Goal: Task Accomplishment & Management: Manage account settings

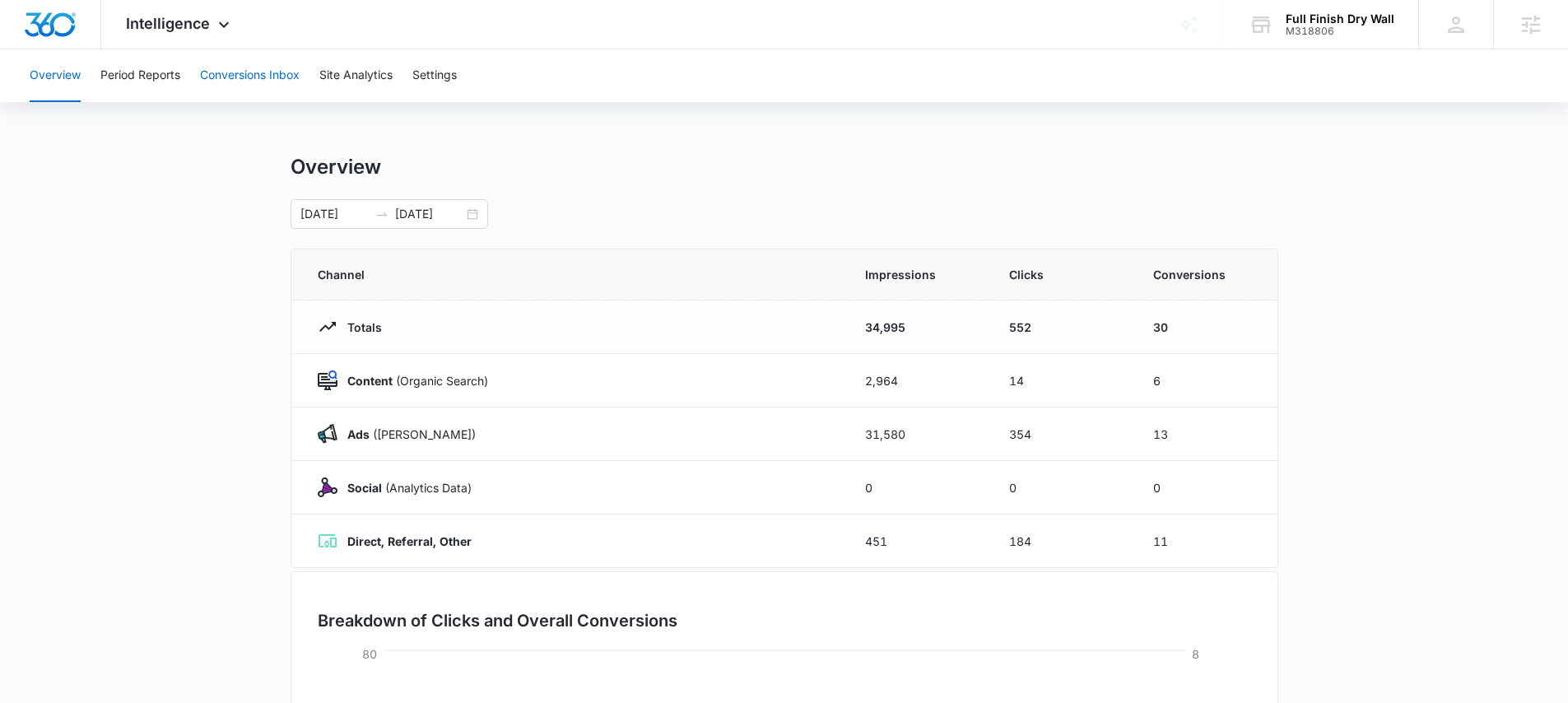
click at [275, 81] on button "Conversions Inbox" at bounding box center [250, 75] width 99 height 53
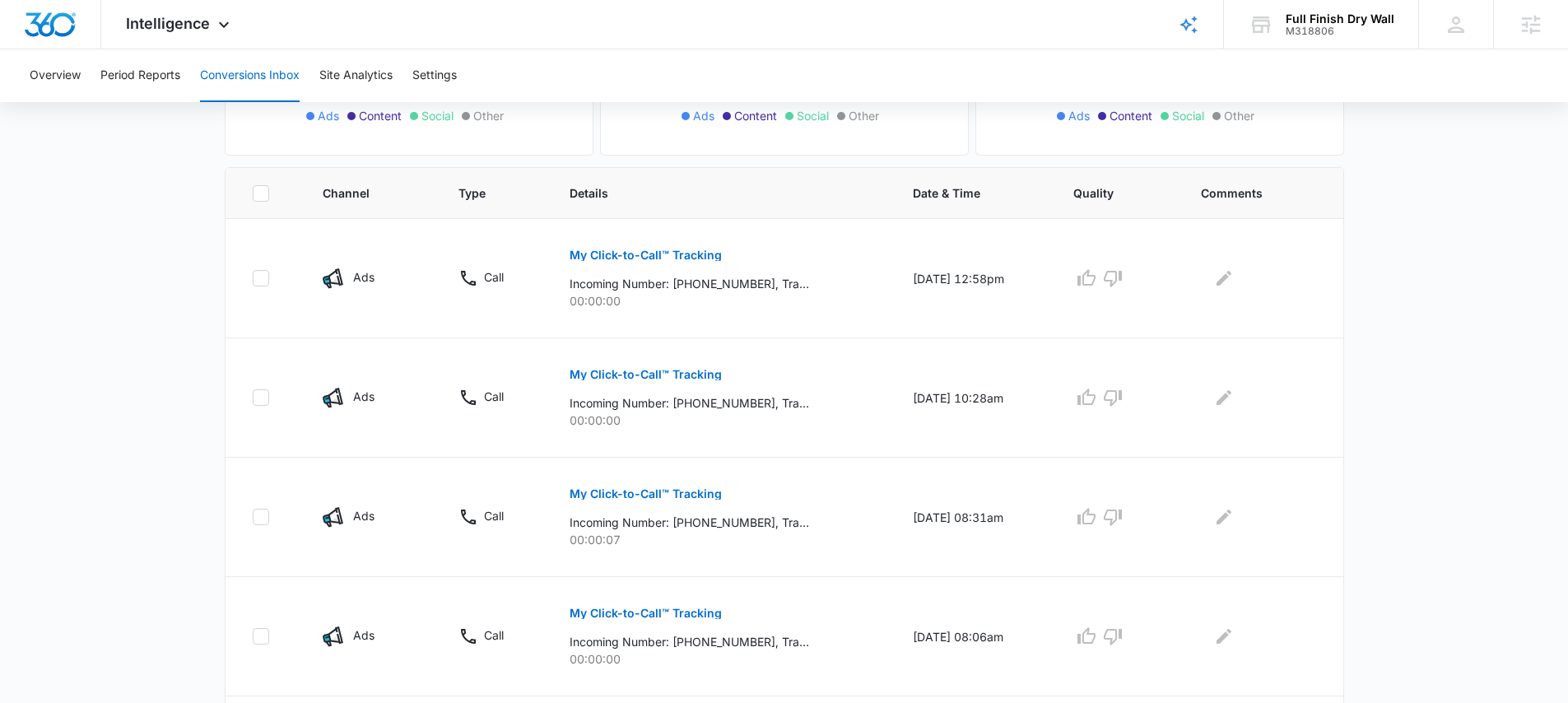
scroll to position [284, 0]
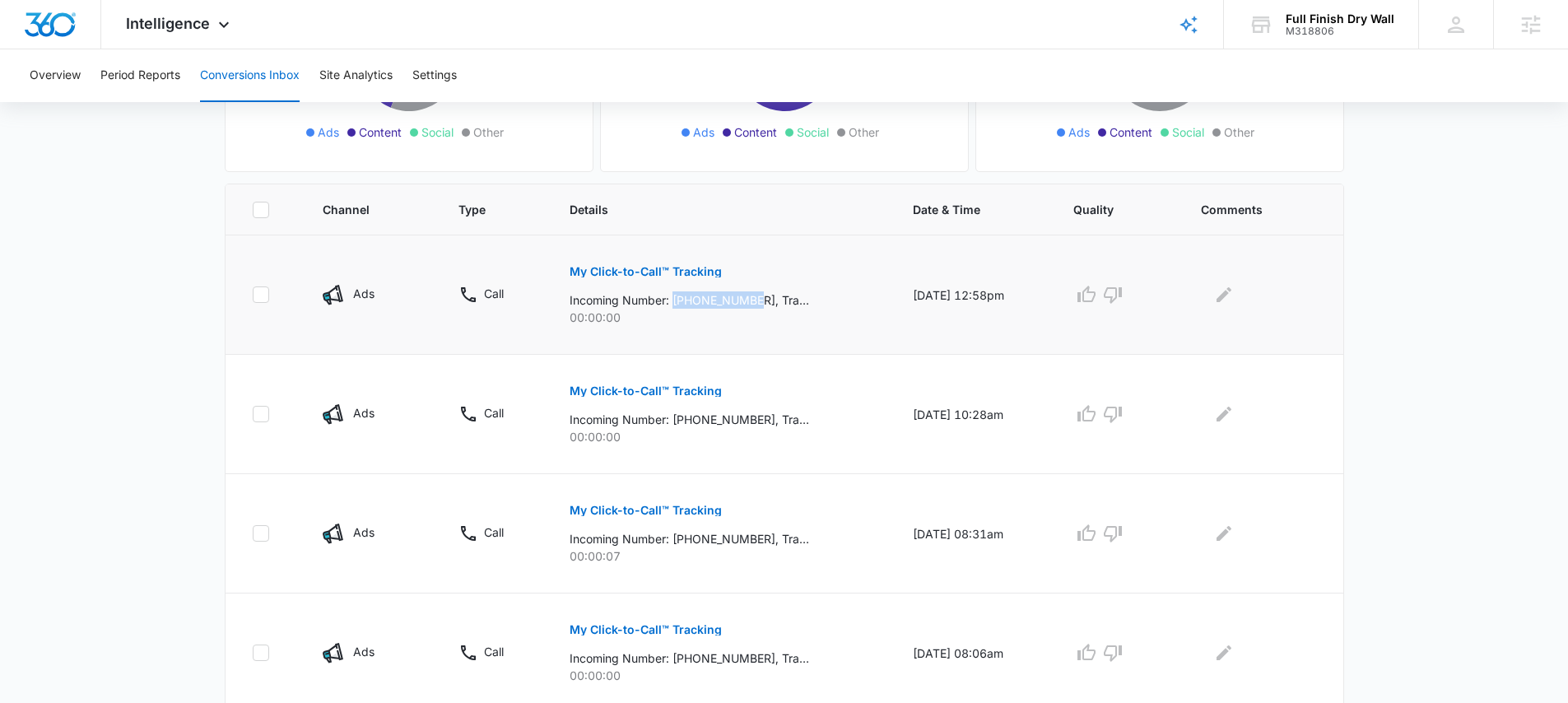
drag, startPoint x: 664, startPoint y: 300, endPoint x: 751, endPoint y: 301, distance: 87.0
click at [751, 301] on p "Incoming Number: +17207954351, Tracking Number: +17202048165, Ring To: +1720371…" at bounding box center [690, 299] width 240 height 17
copy p "+17207954351"
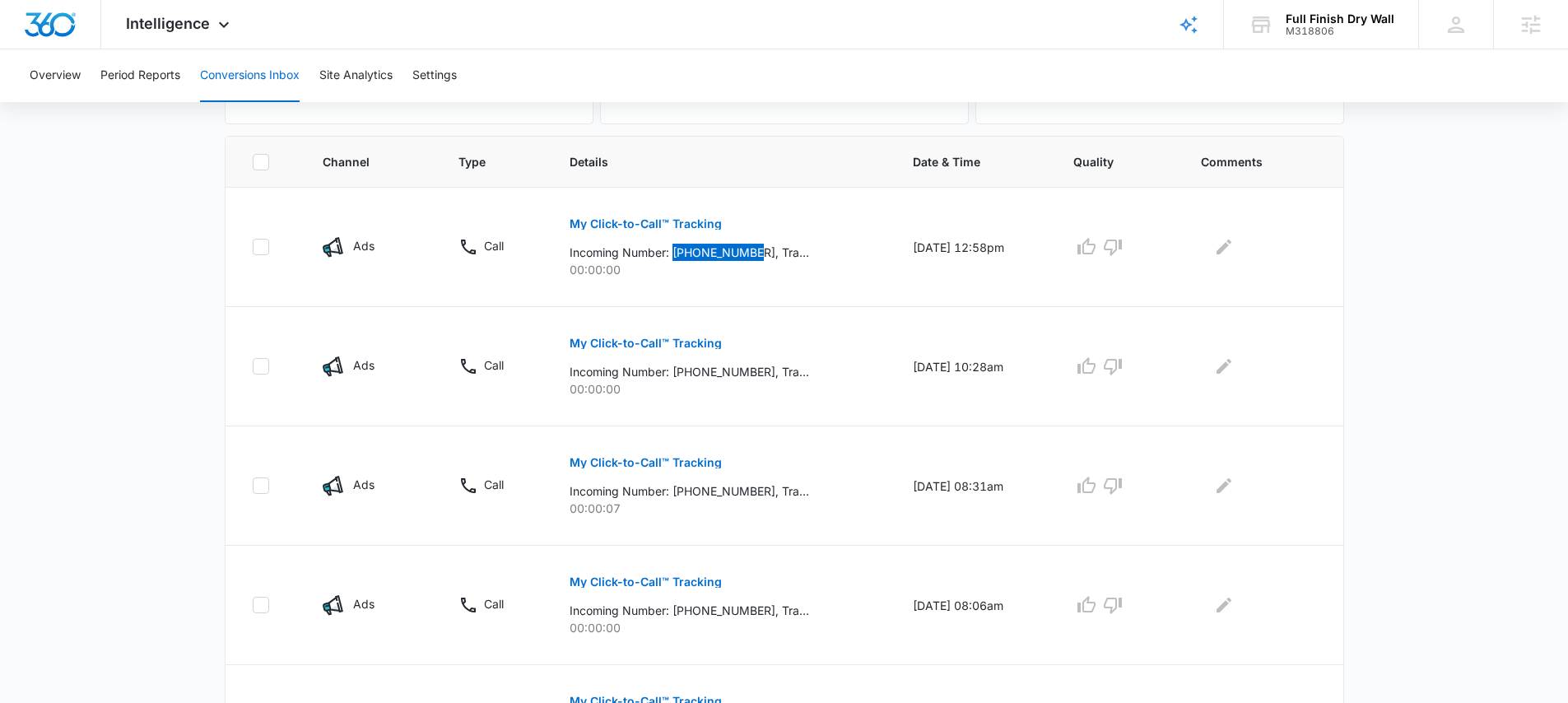
scroll to position [509, 0]
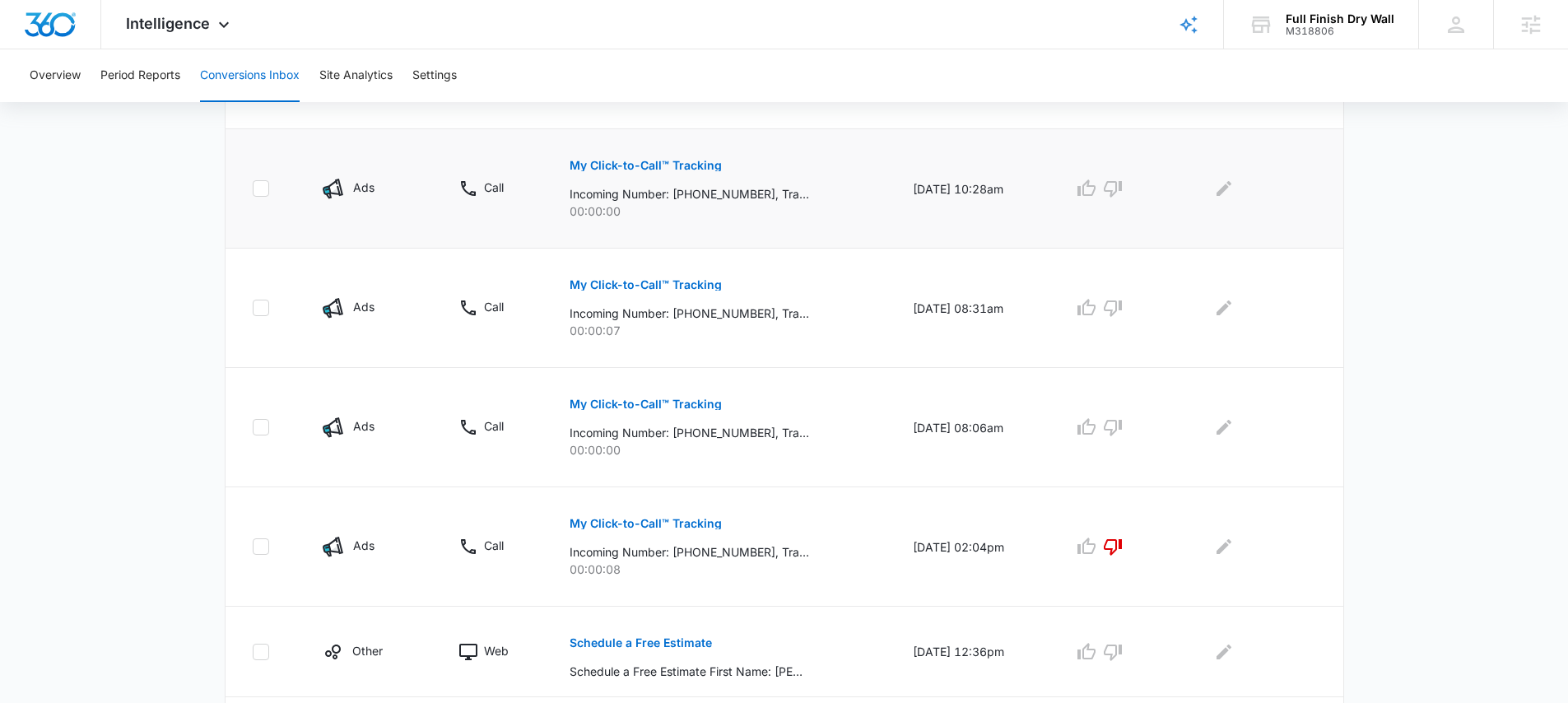
click at [676, 164] on p "My Click-to-Call™ Tracking" at bounding box center [646, 166] width 153 height 12
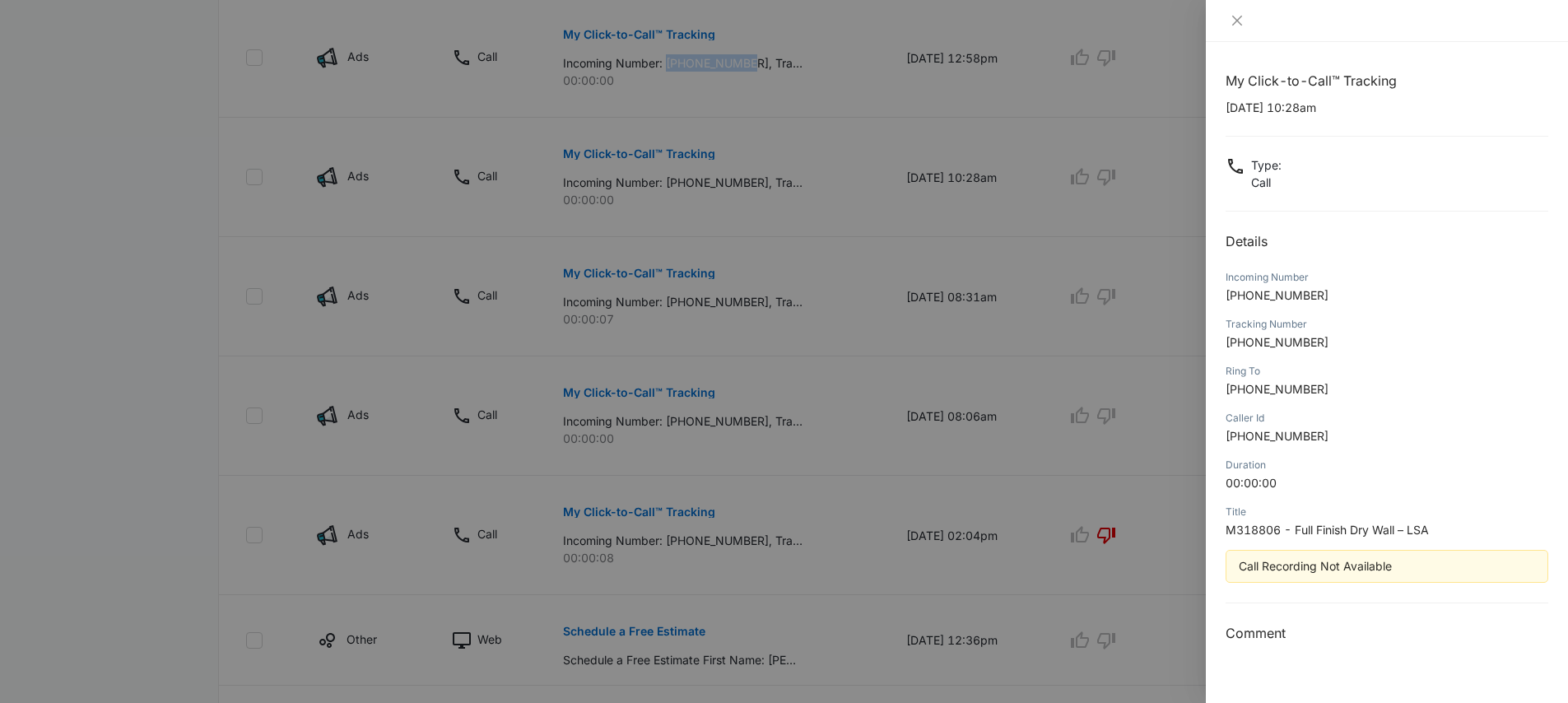
scroll to position [535, 0]
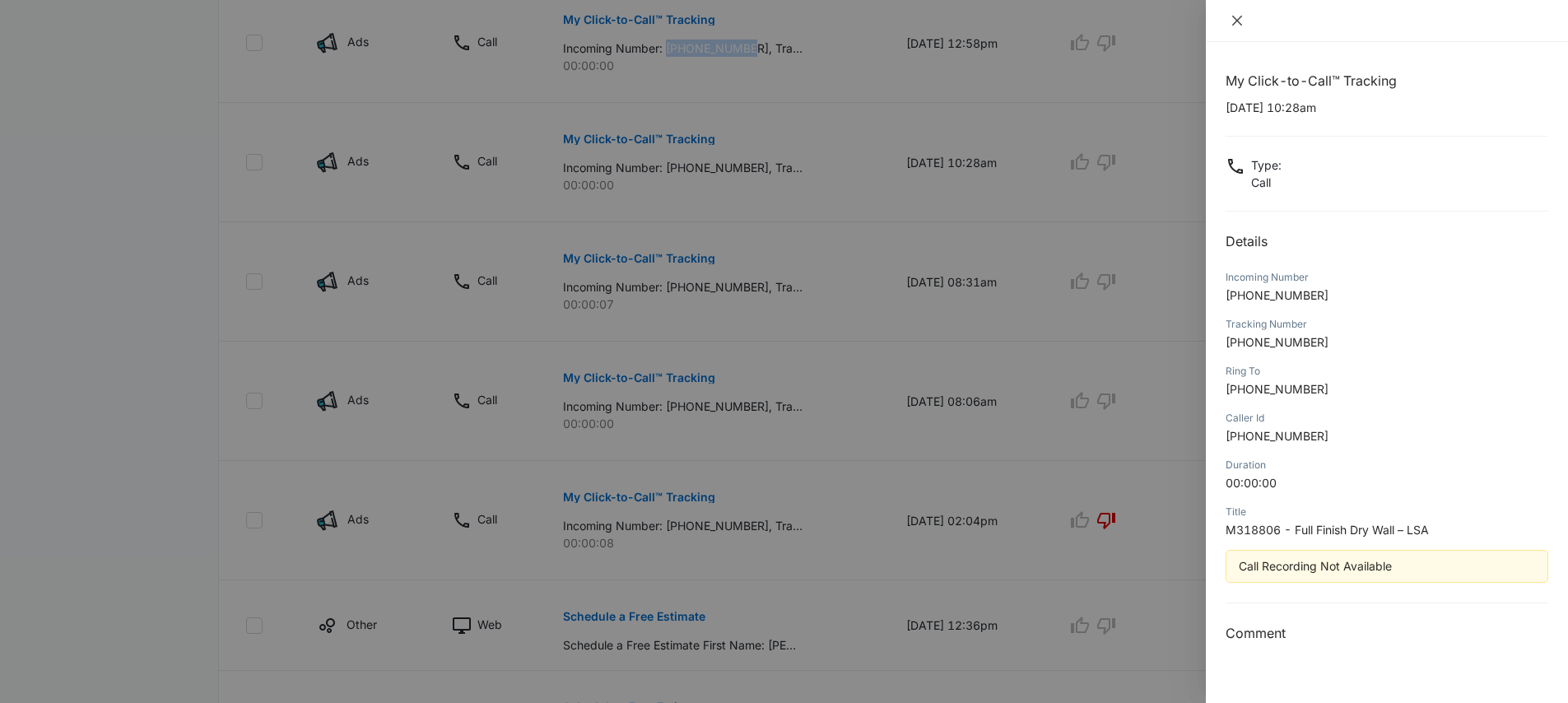
click at [1229, 14] on button "Close" at bounding box center [1236, 20] width 23 height 15
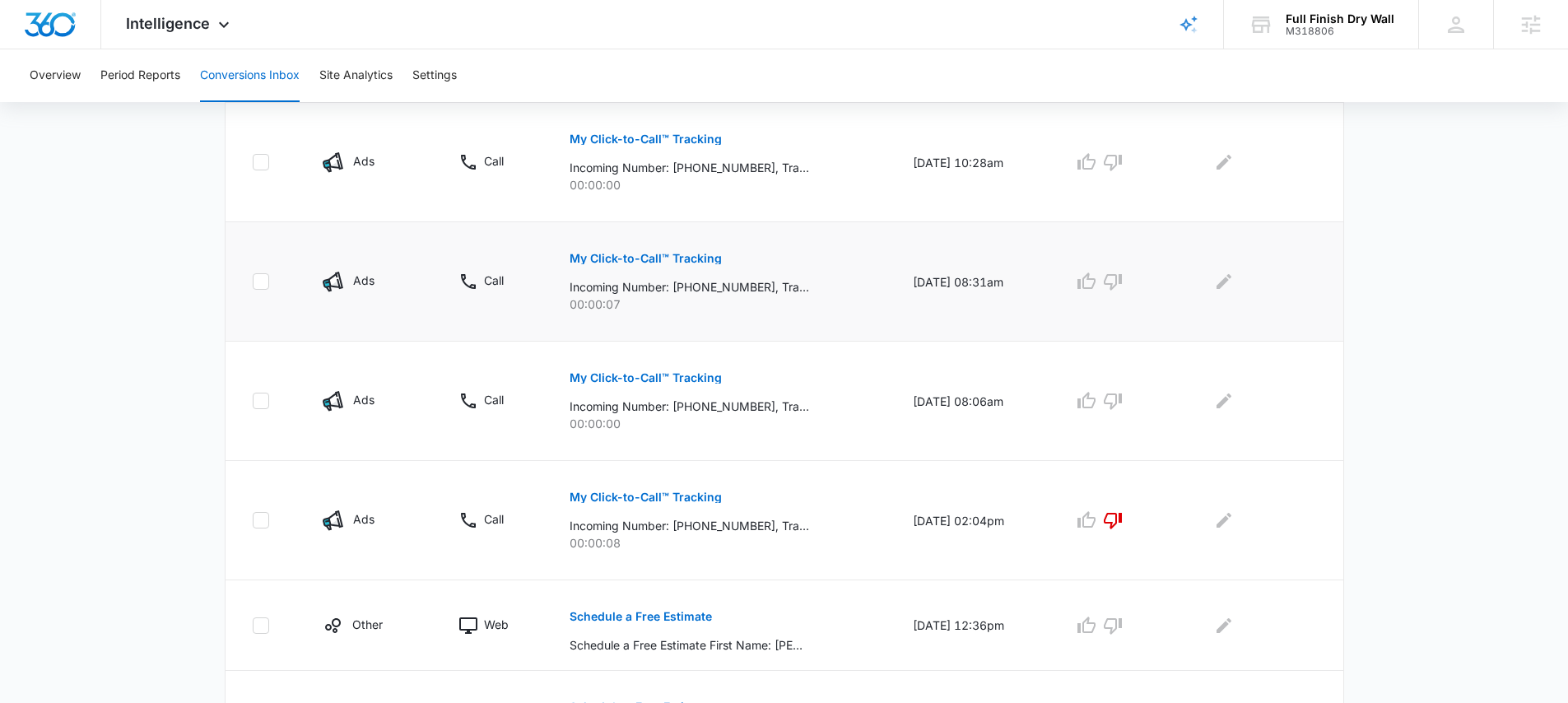
click at [644, 263] on p "My Click-to-Call™ Tracking" at bounding box center [646, 259] width 153 height 12
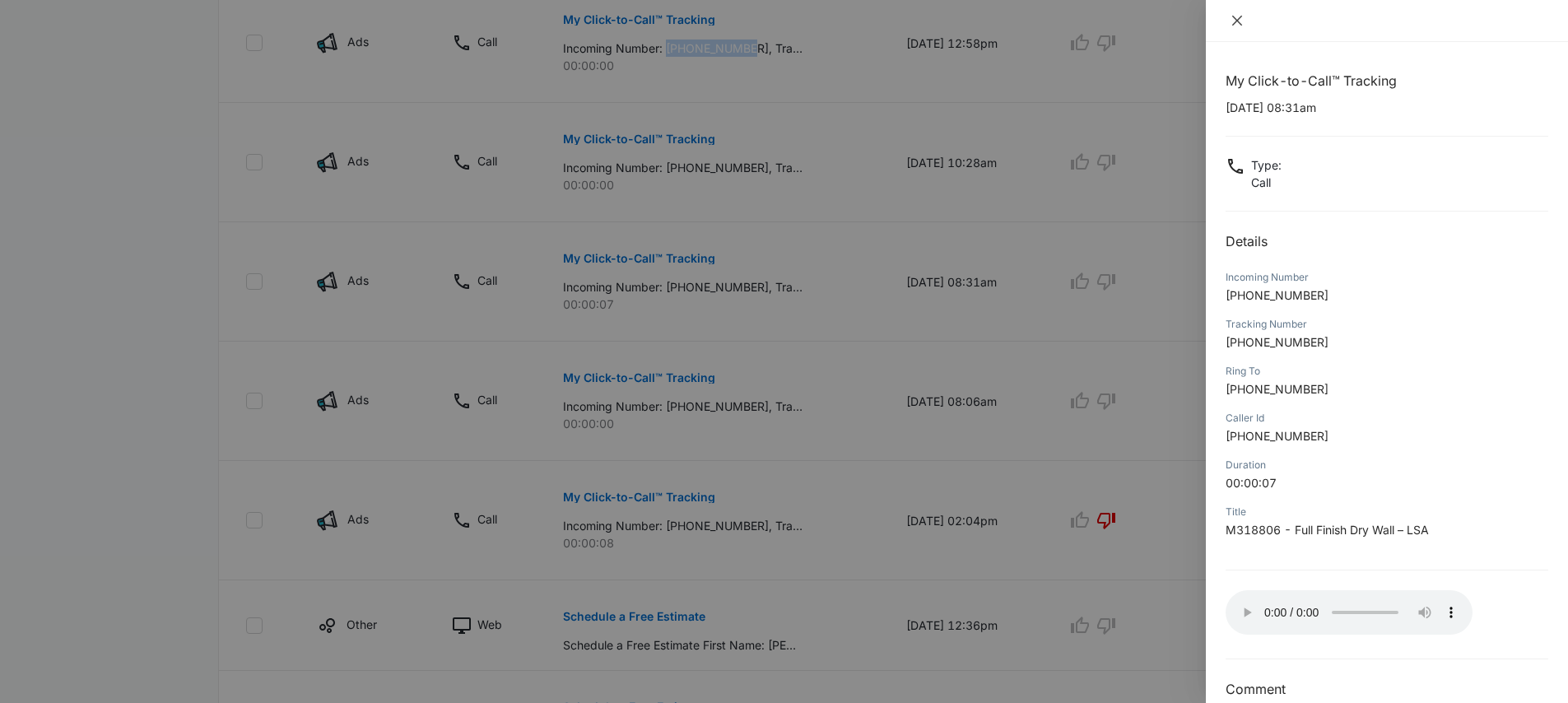
click at [1243, 22] on icon "close" at bounding box center [1236, 20] width 13 height 13
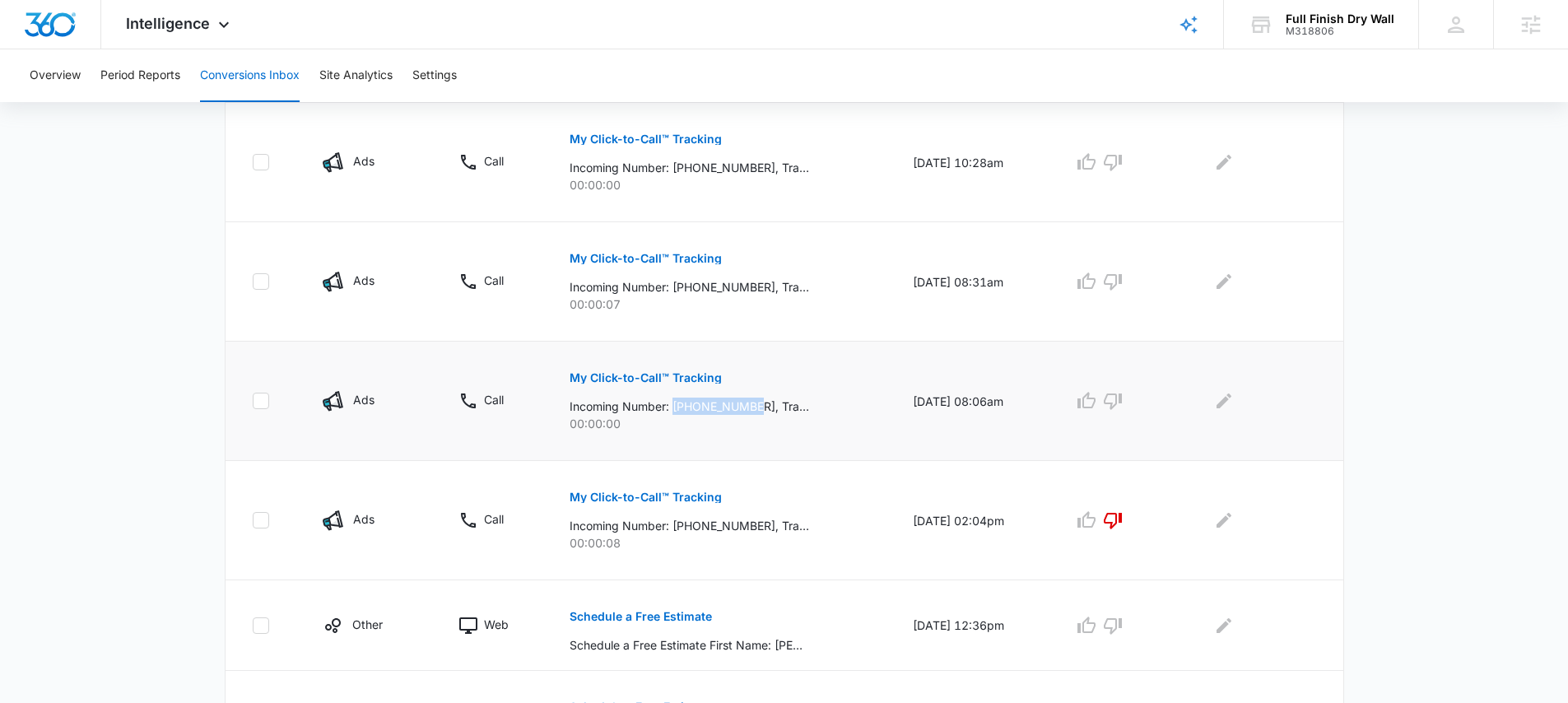
drag, startPoint x: 664, startPoint y: 406, endPoint x: 751, endPoint y: 410, distance: 87.1
click at [751, 410] on p "Incoming Number: +13032760569, Tracking Number: +17206080575, Ring To: +1720371…" at bounding box center [690, 406] width 240 height 17
copy p "+13032760569"
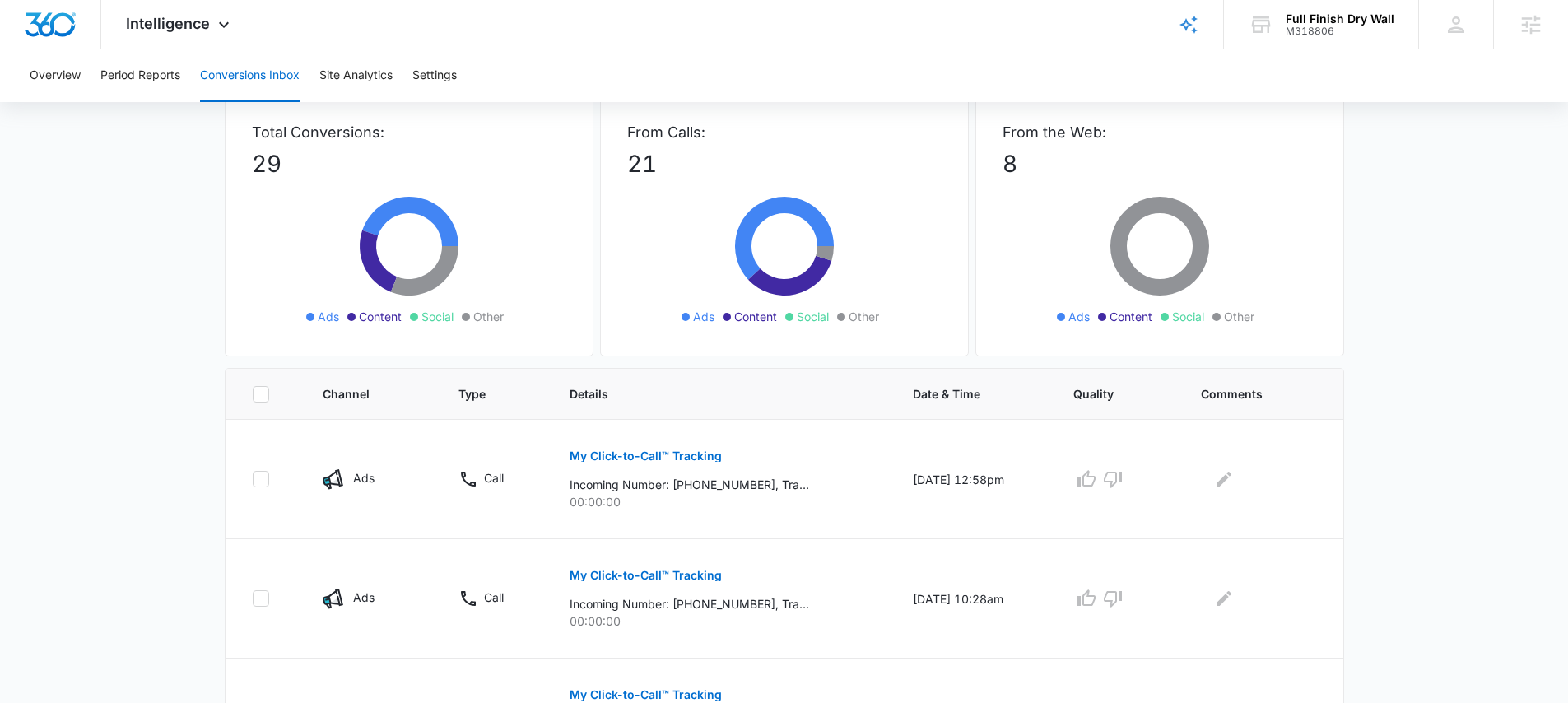
scroll to position [0, 0]
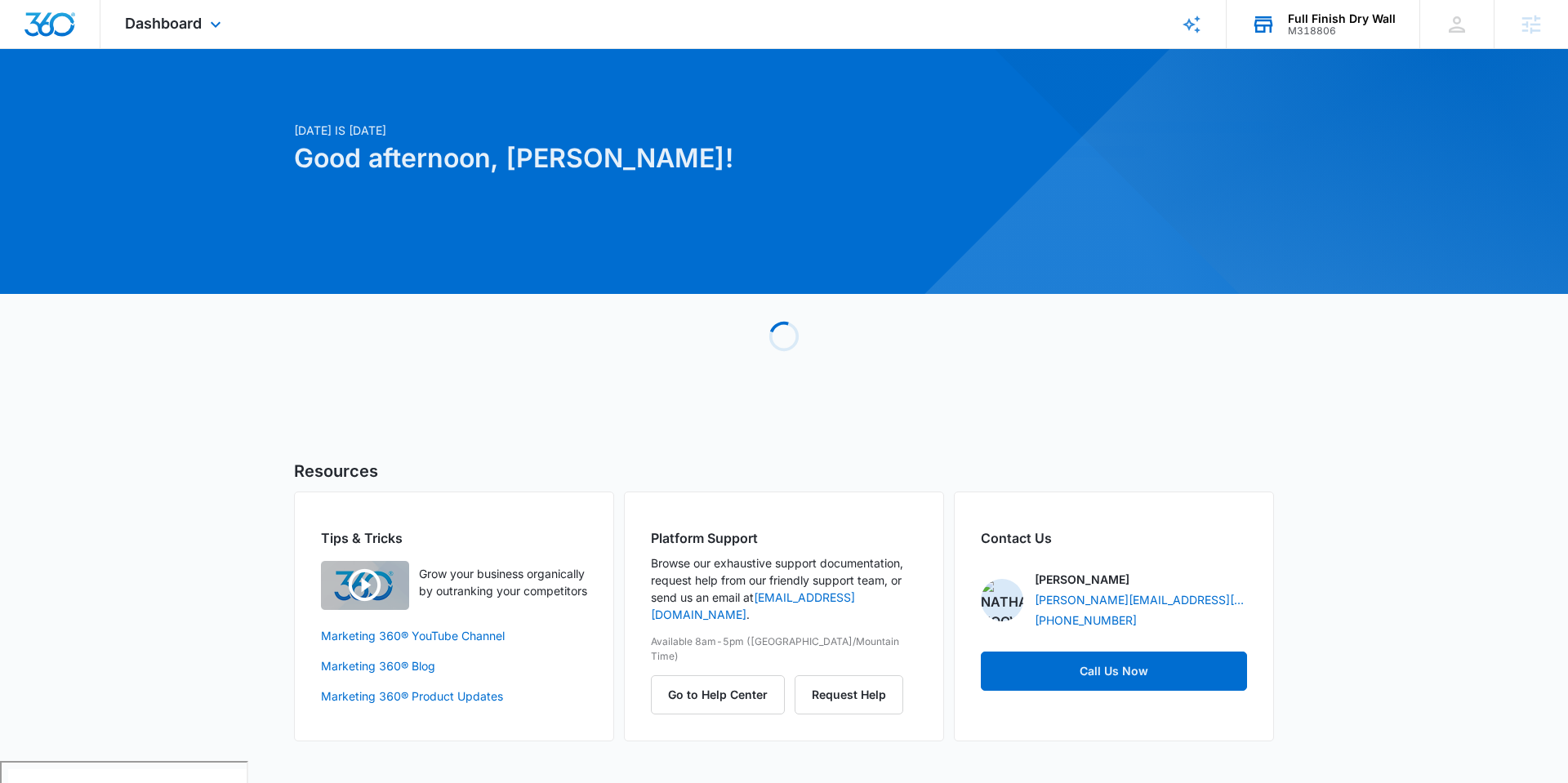
click at [1300, 22] on div "Full Finish Dry Wall" at bounding box center [1342, 18] width 108 height 13
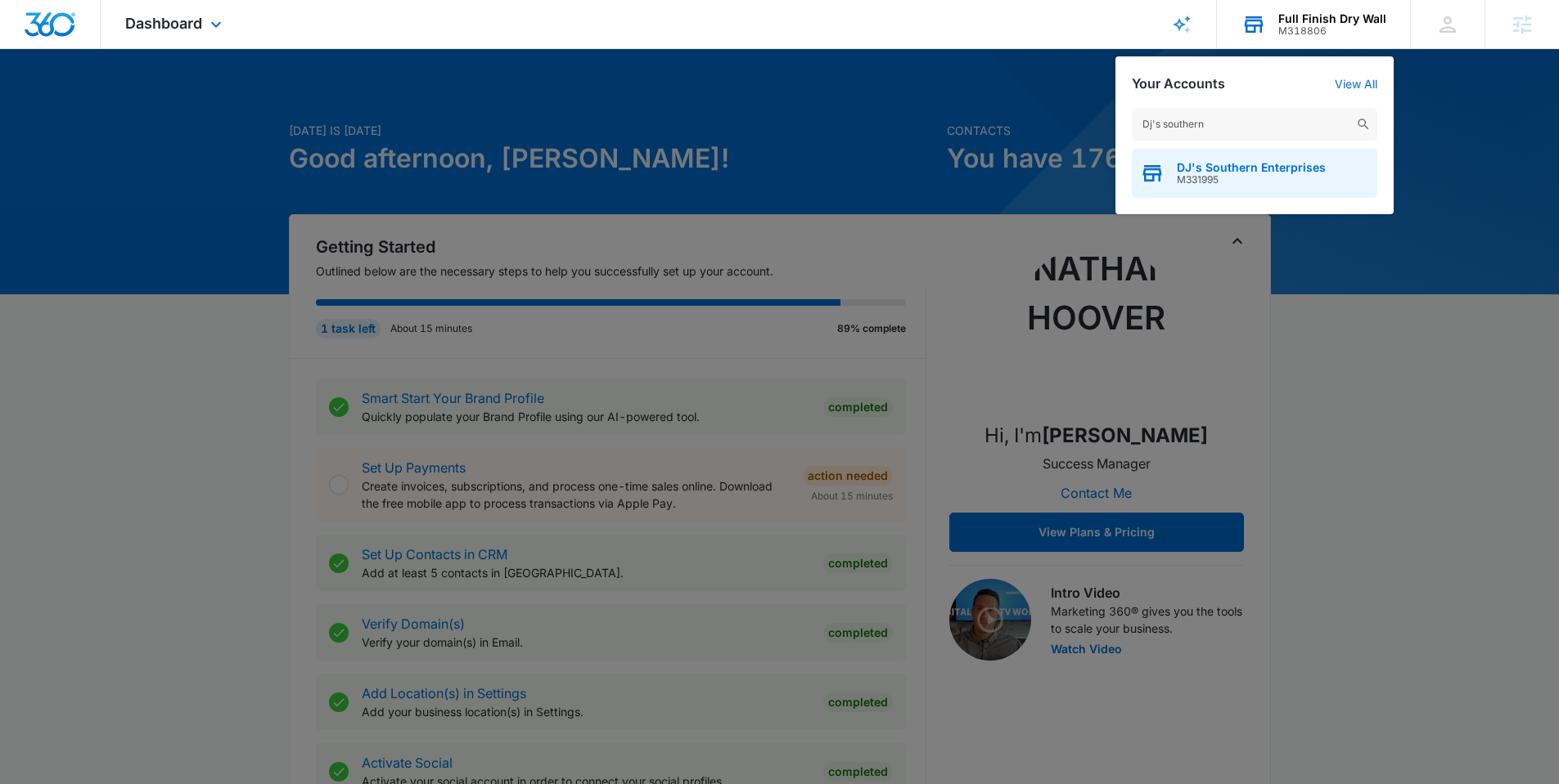
type input "Dj's southern"
click at [1195, 175] on span "M331995" at bounding box center [1251, 180] width 149 height 12
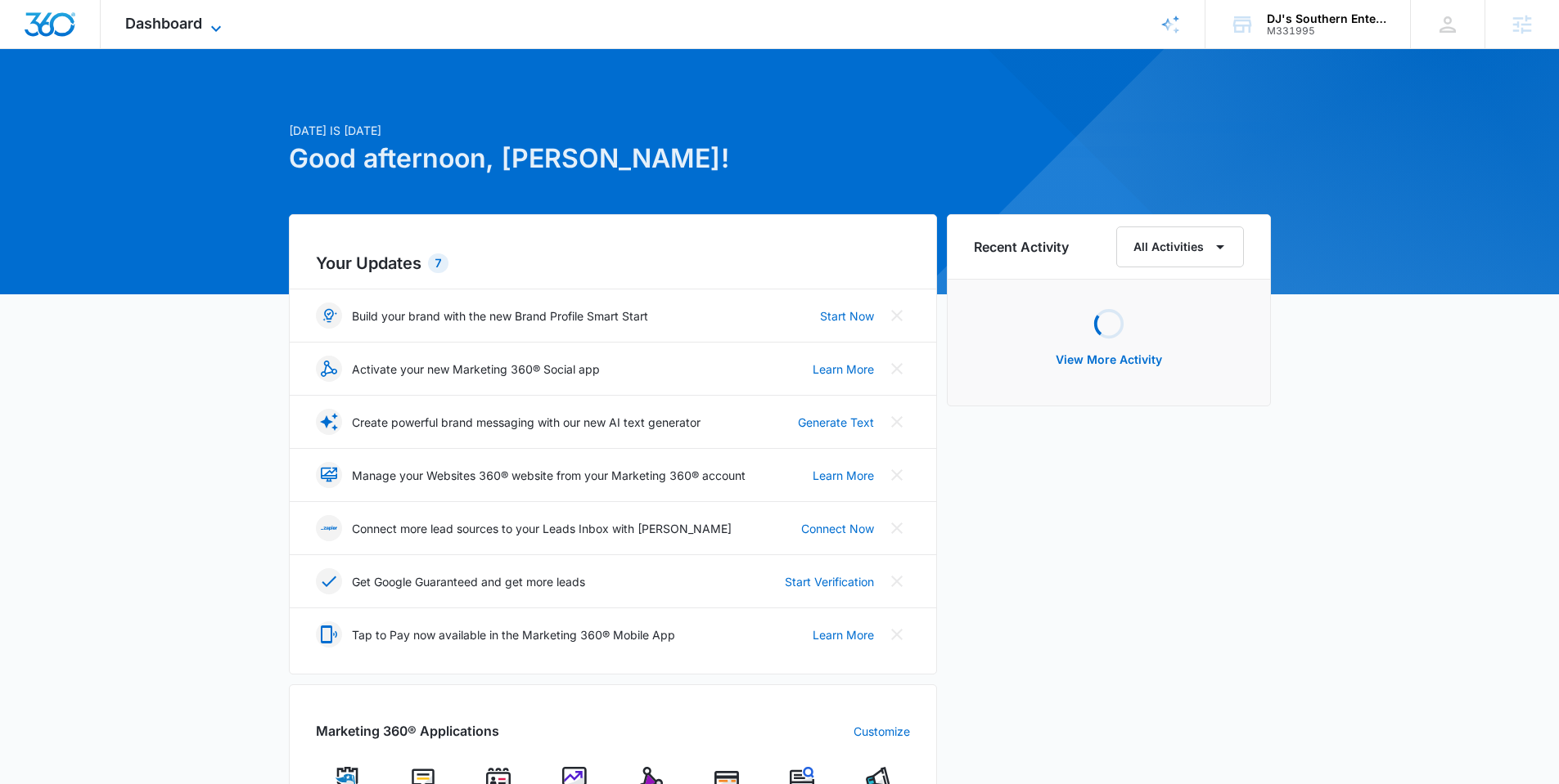
click at [202, 25] on span "Dashboard" at bounding box center [164, 23] width 77 height 17
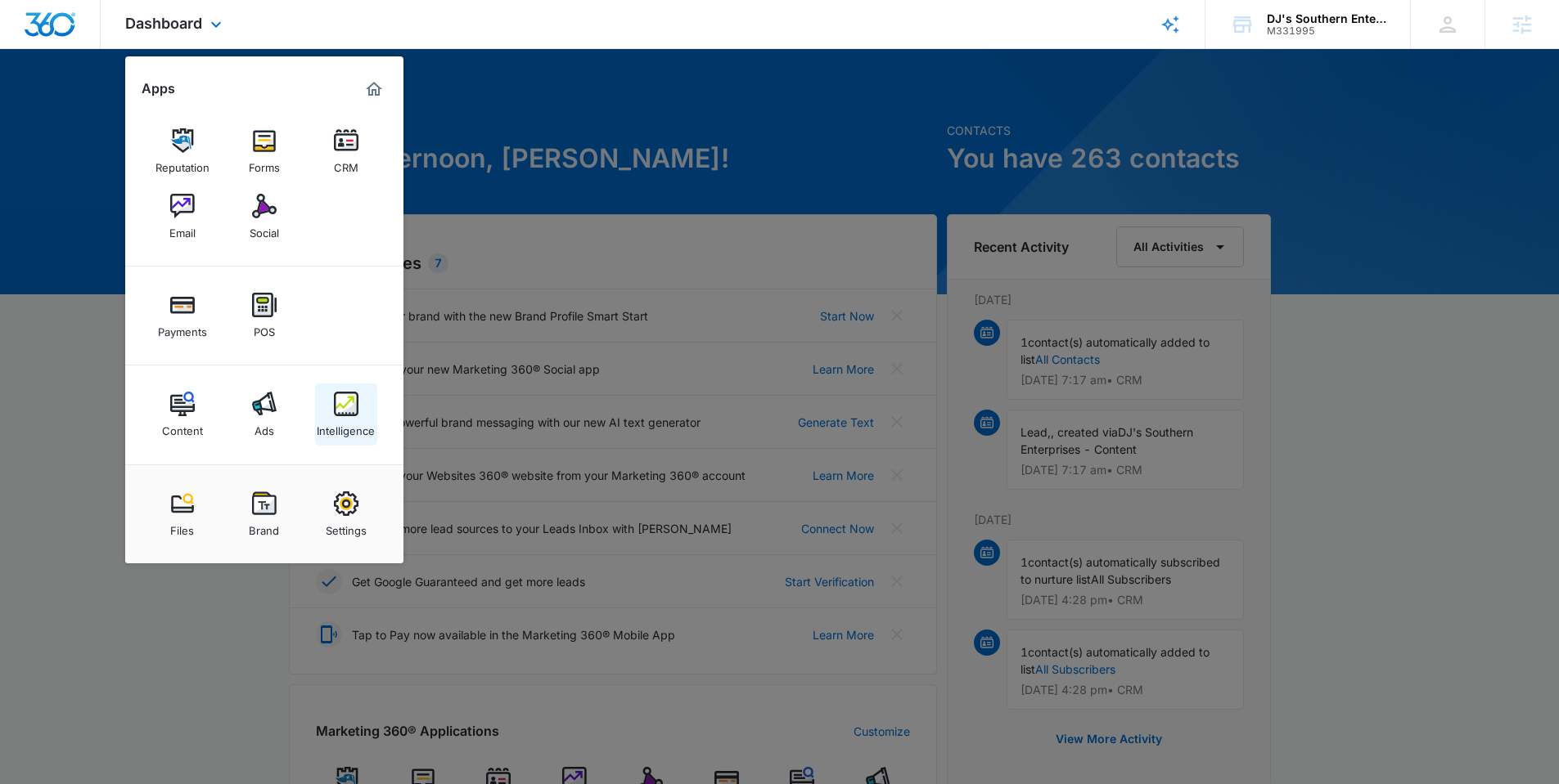
click at [340, 412] on img at bounding box center [346, 404] width 25 height 25
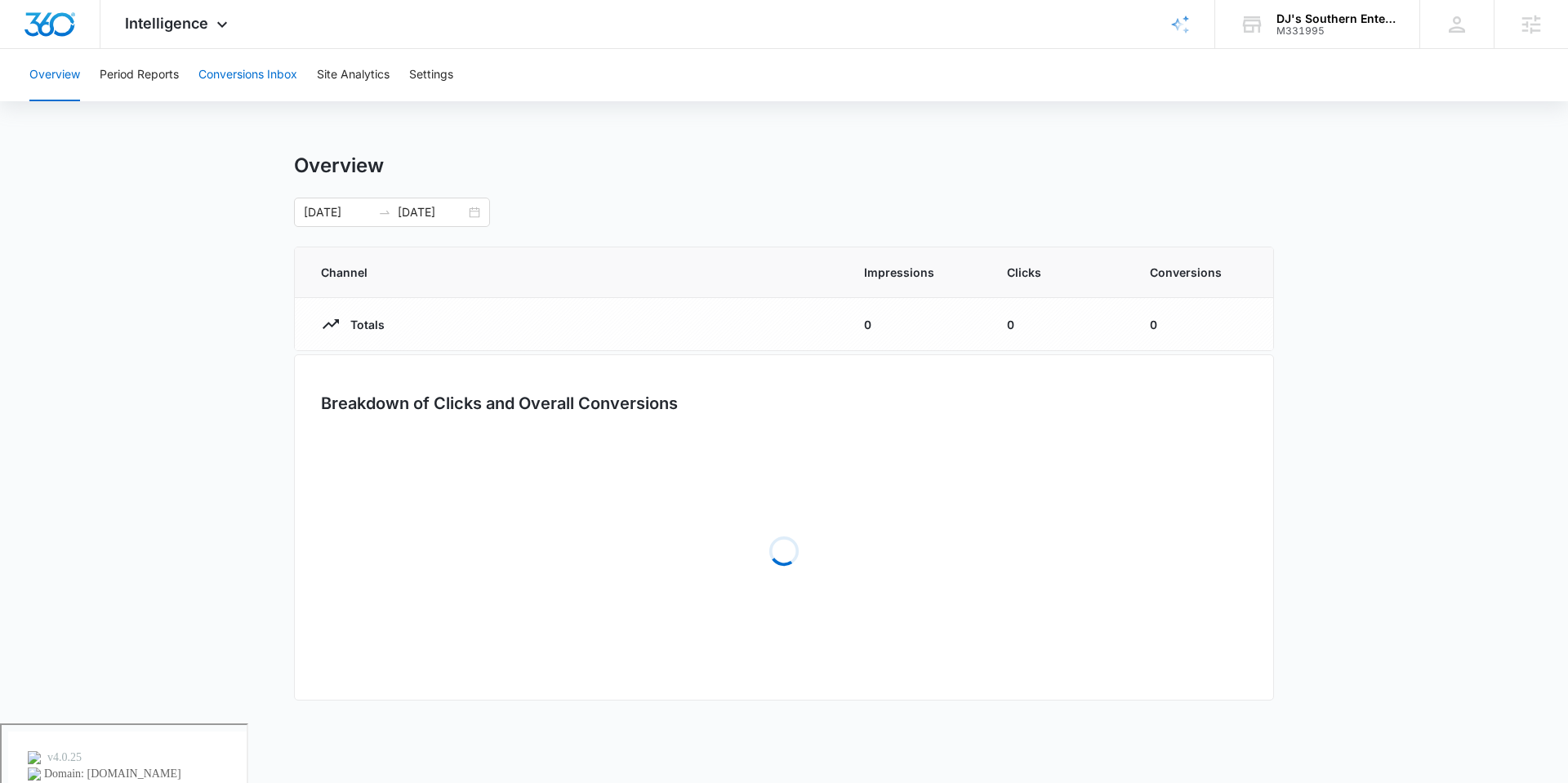
click at [235, 72] on button "Conversions Inbox" at bounding box center [248, 75] width 98 height 52
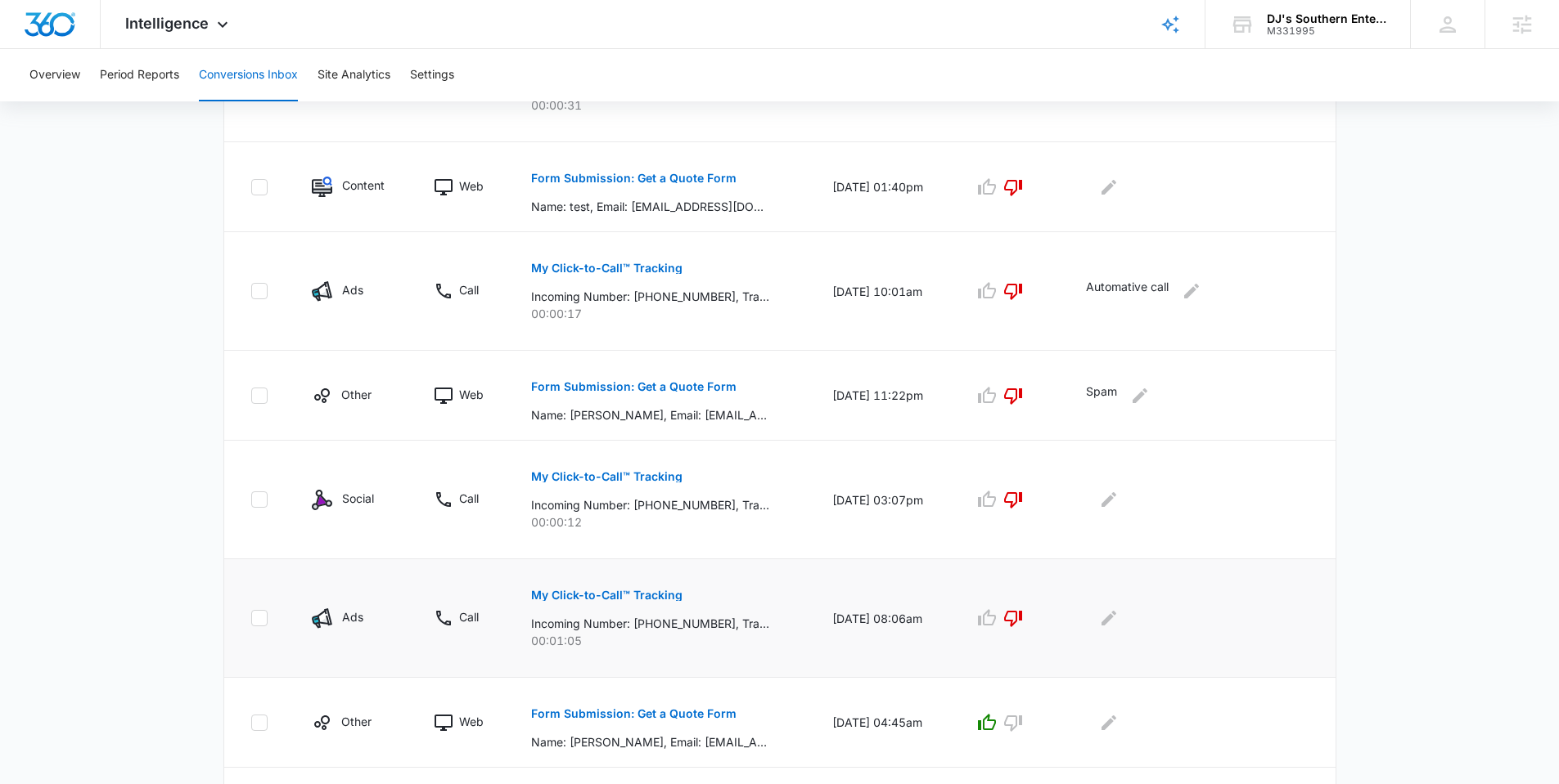
scroll to position [853, 0]
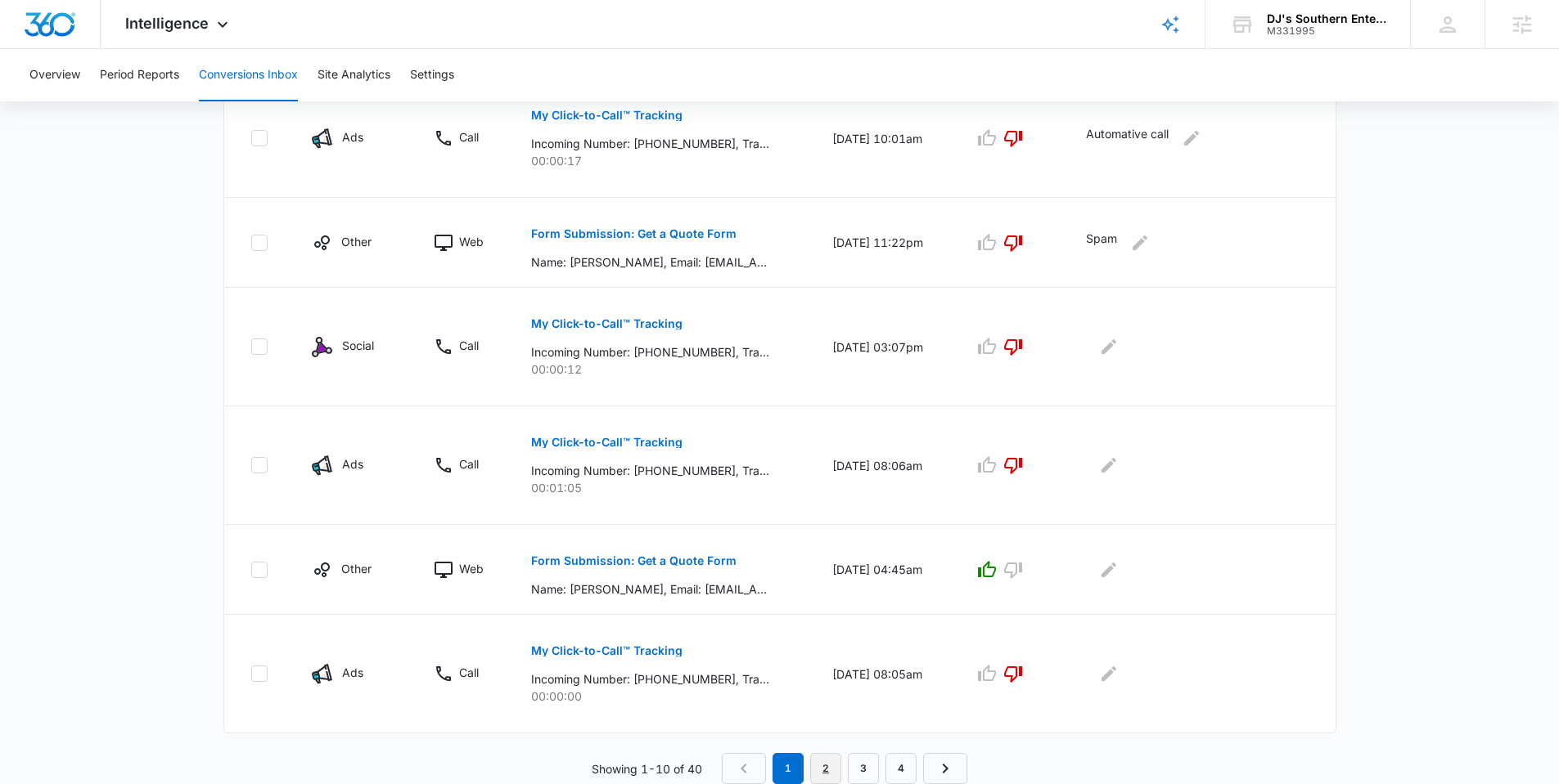
click at [822, 768] on link "2" at bounding box center [826, 769] width 32 height 32
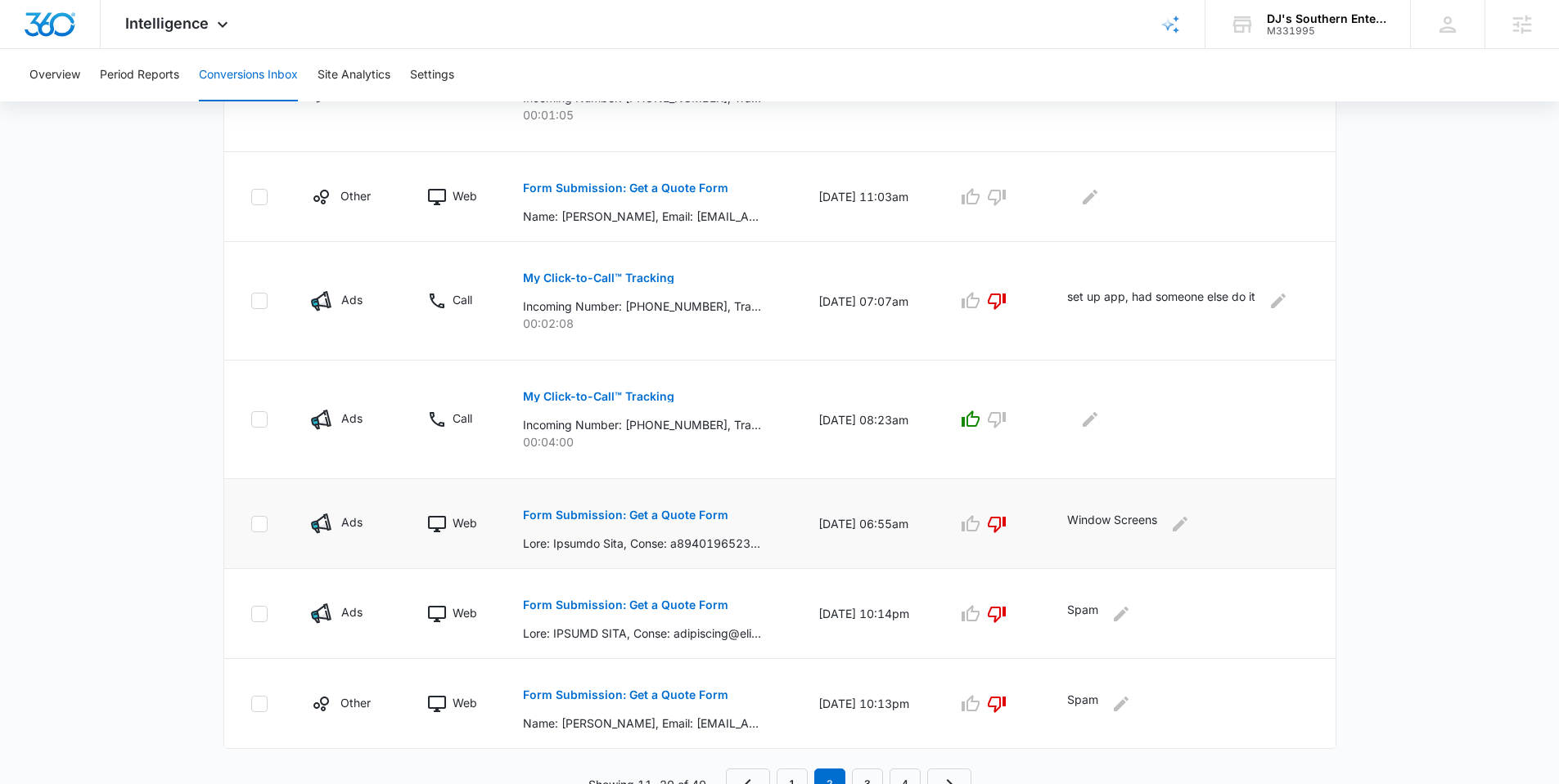
scroll to position [796, 0]
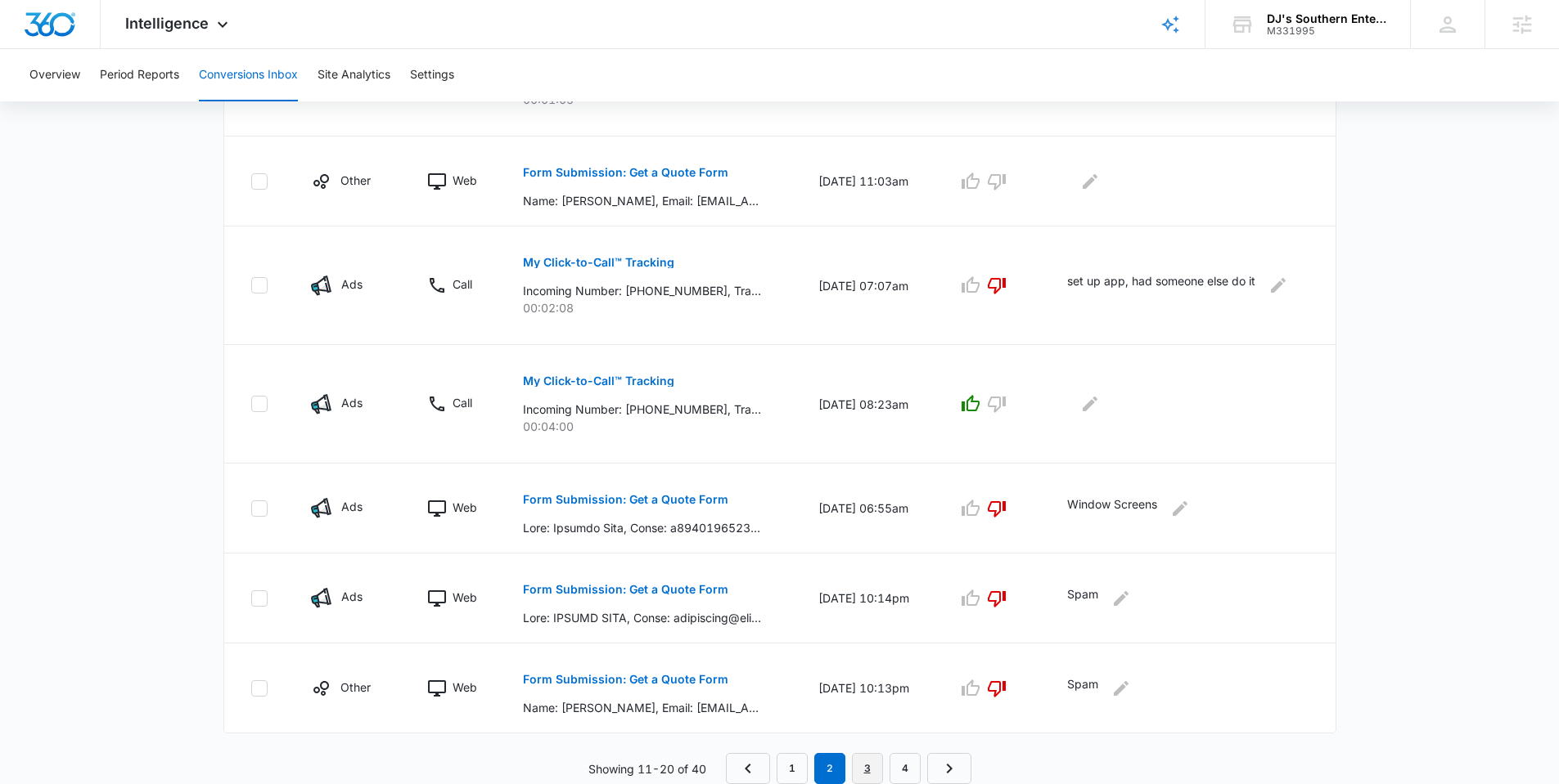
click at [861, 764] on link "3" at bounding box center [867, 769] width 32 height 32
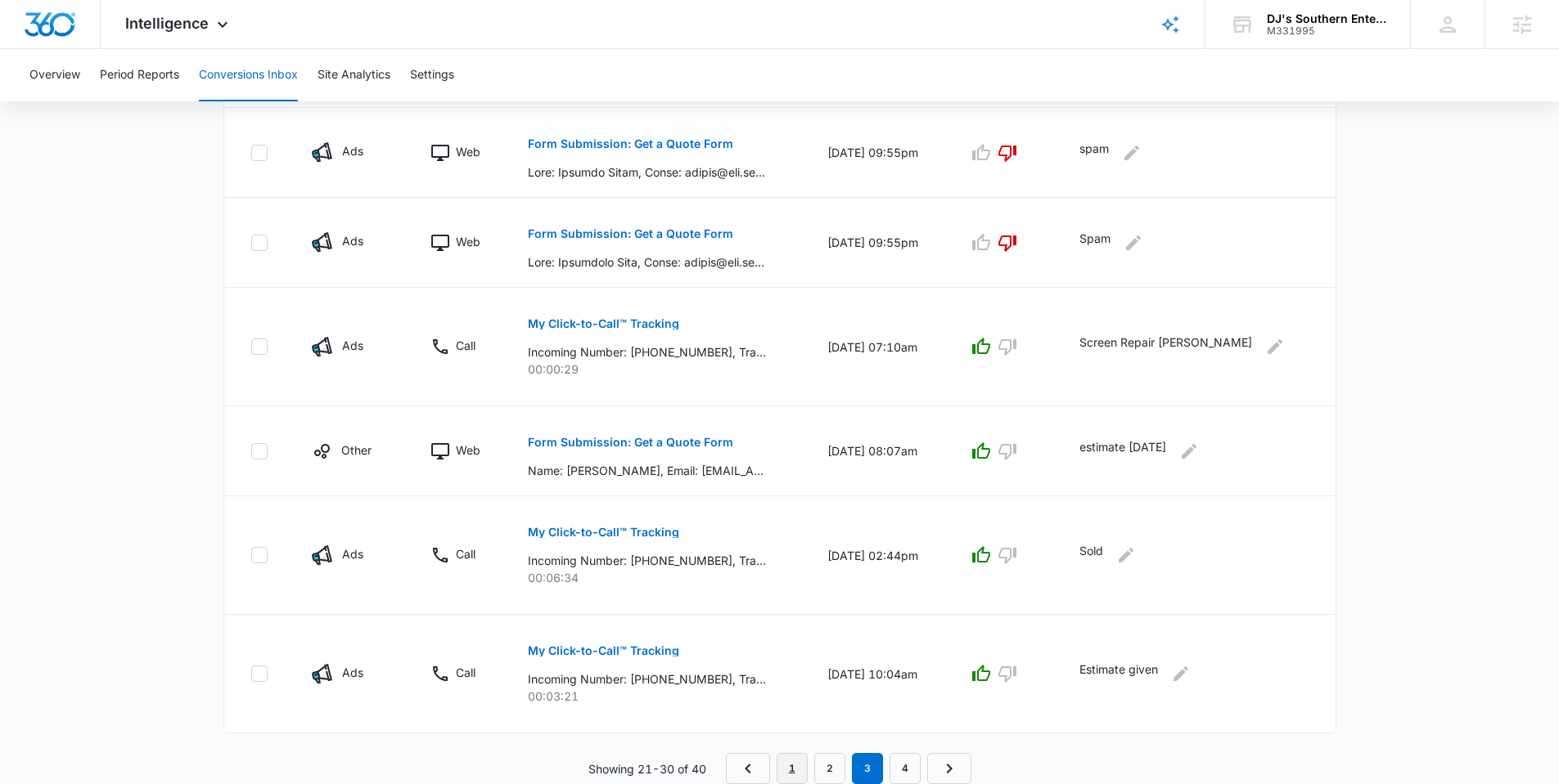
click at [793, 761] on link "1" at bounding box center [792, 769] width 32 height 32
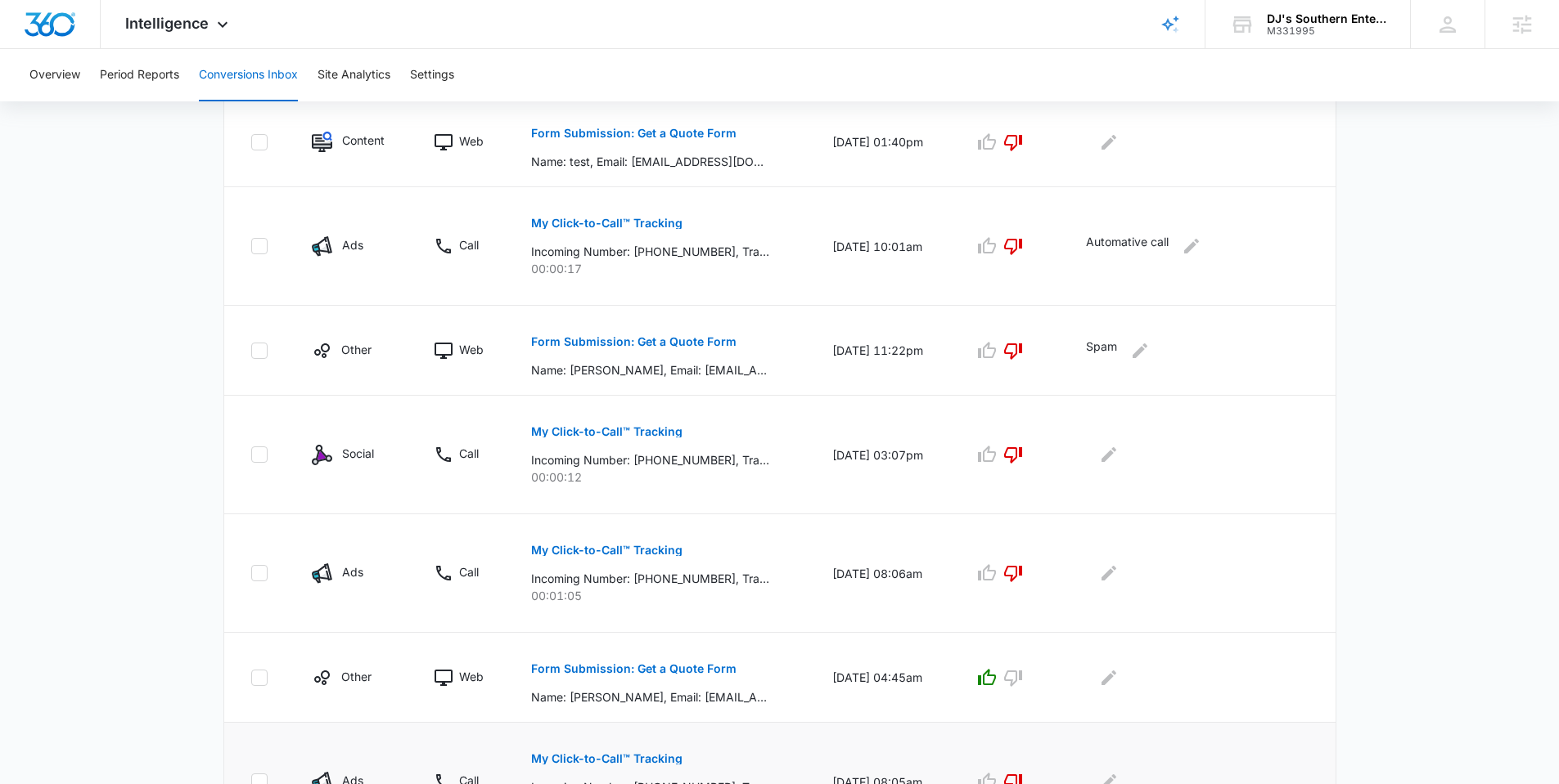
scroll to position [853, 0]
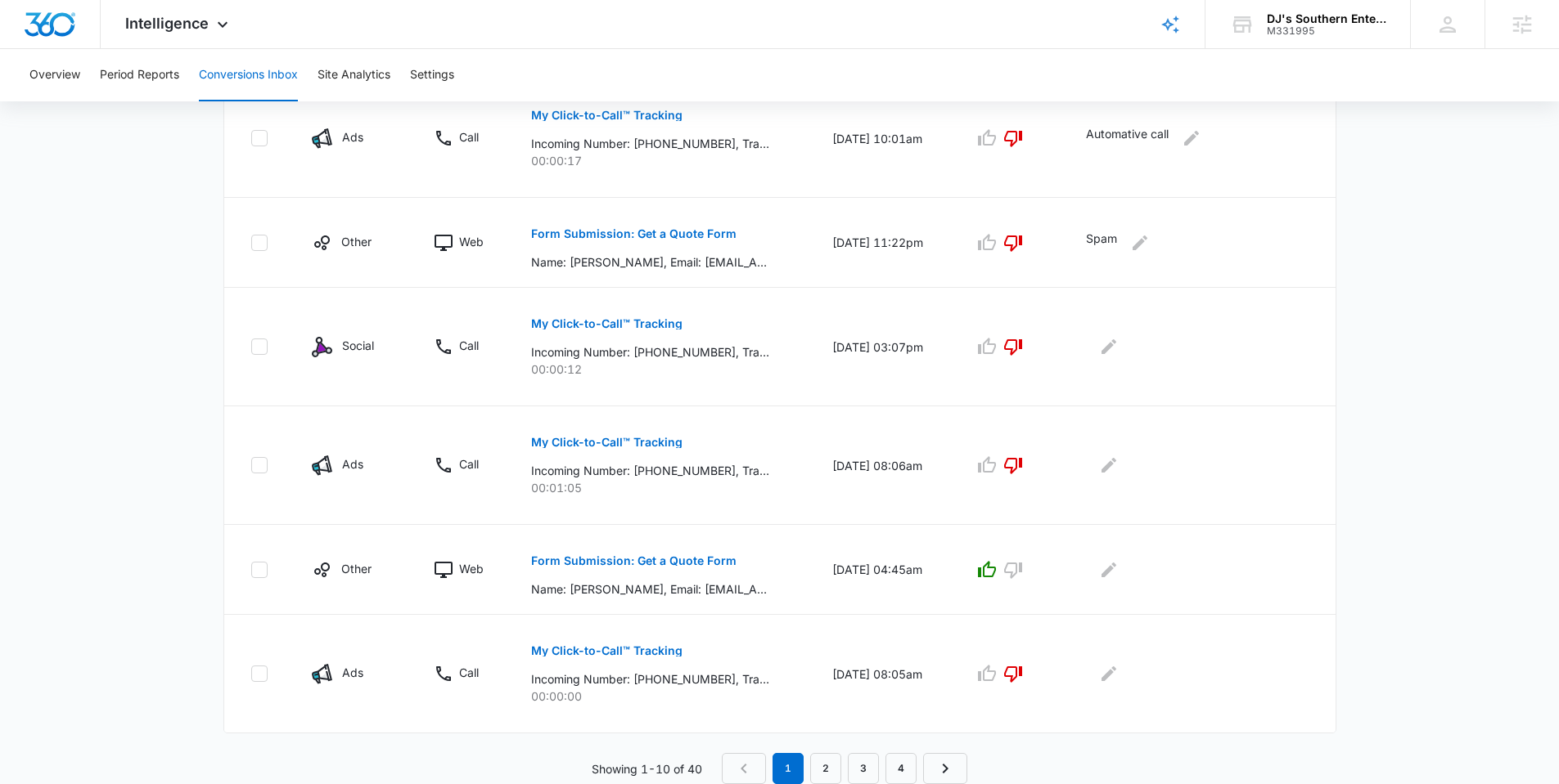
click at [746, 762] on nav "1 2 3 4" at bounding box center [844, 769] width 245 height 32
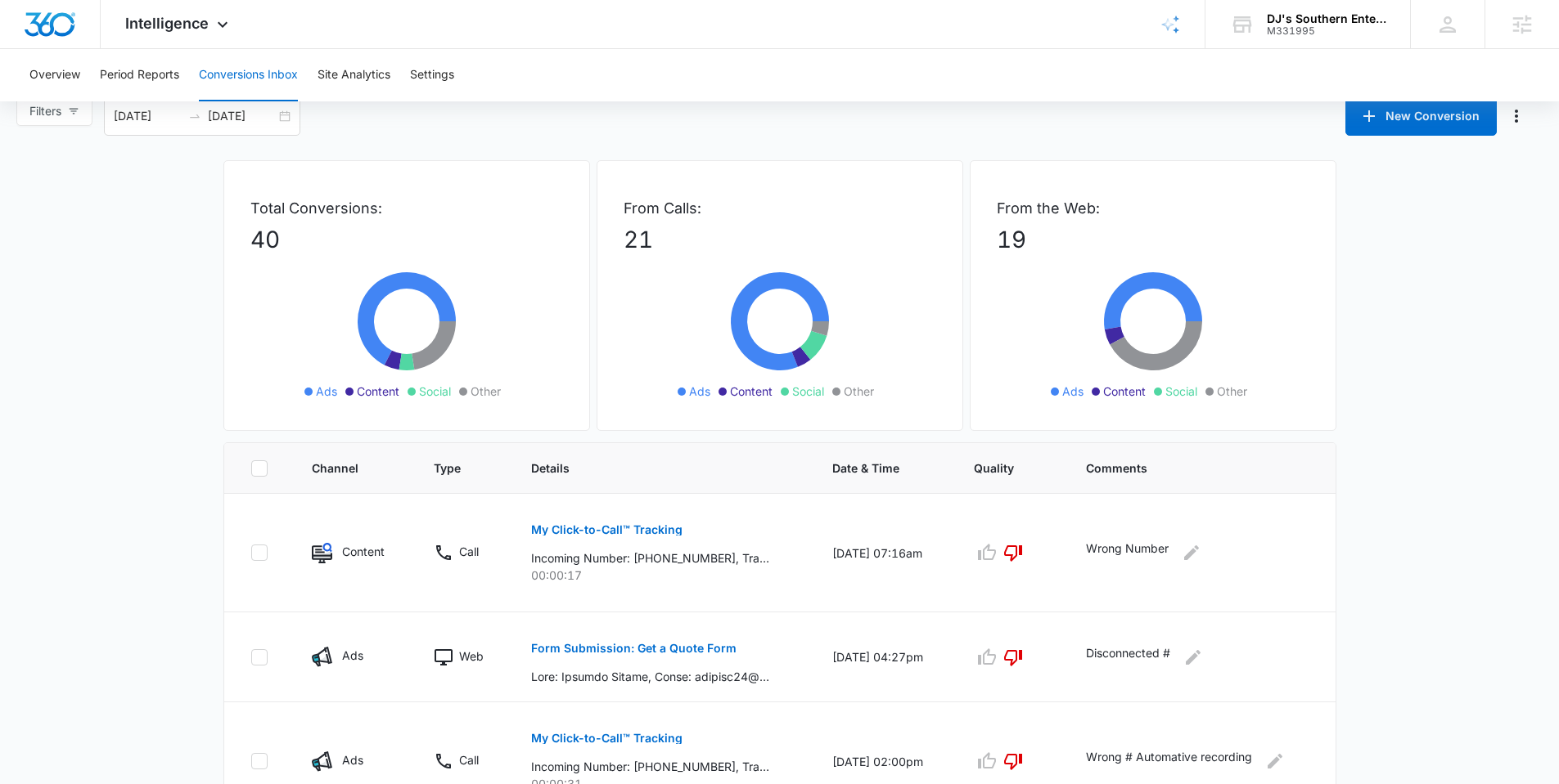
scroll to position [12, 0]
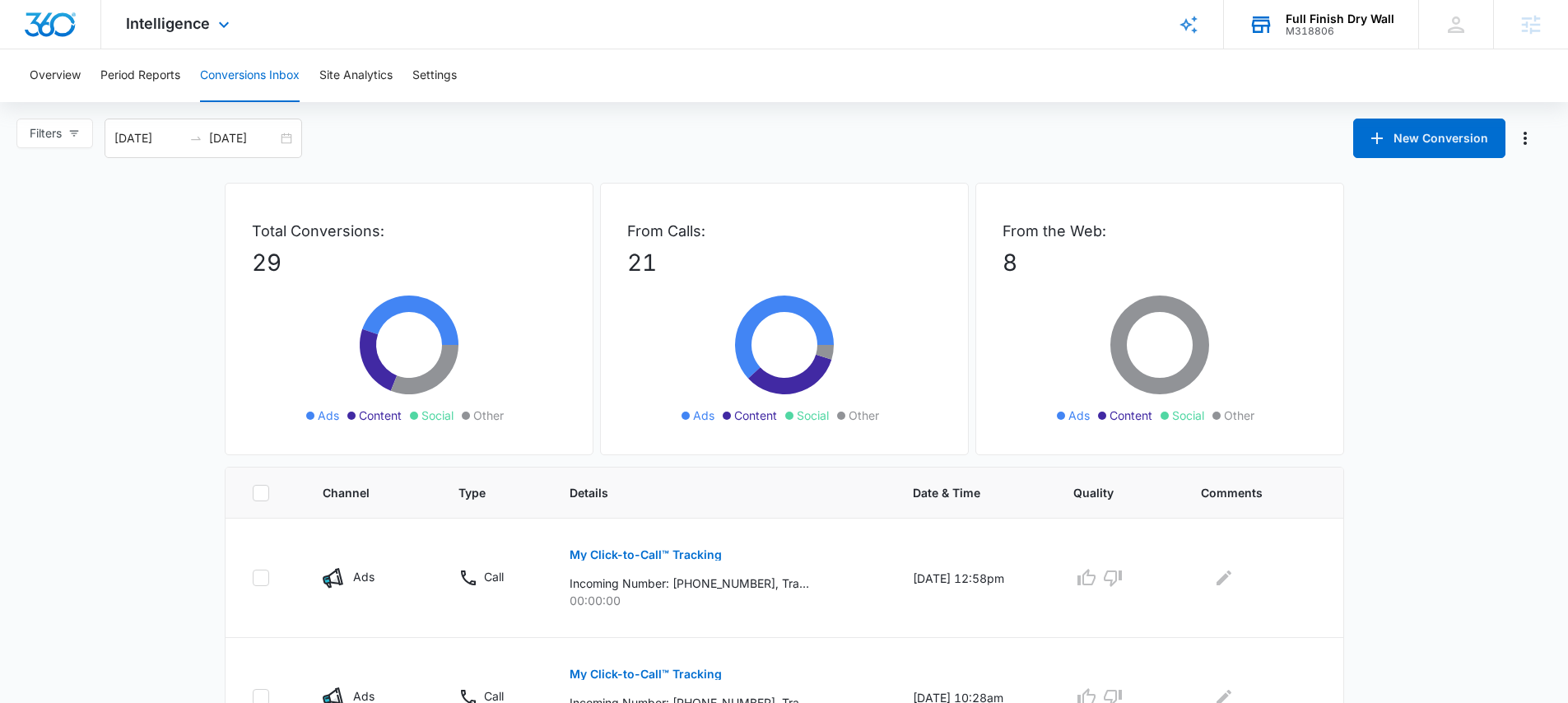
click at [1299, 32] on div "M318806" at bounding box center [1340, 32] width 109 height 12
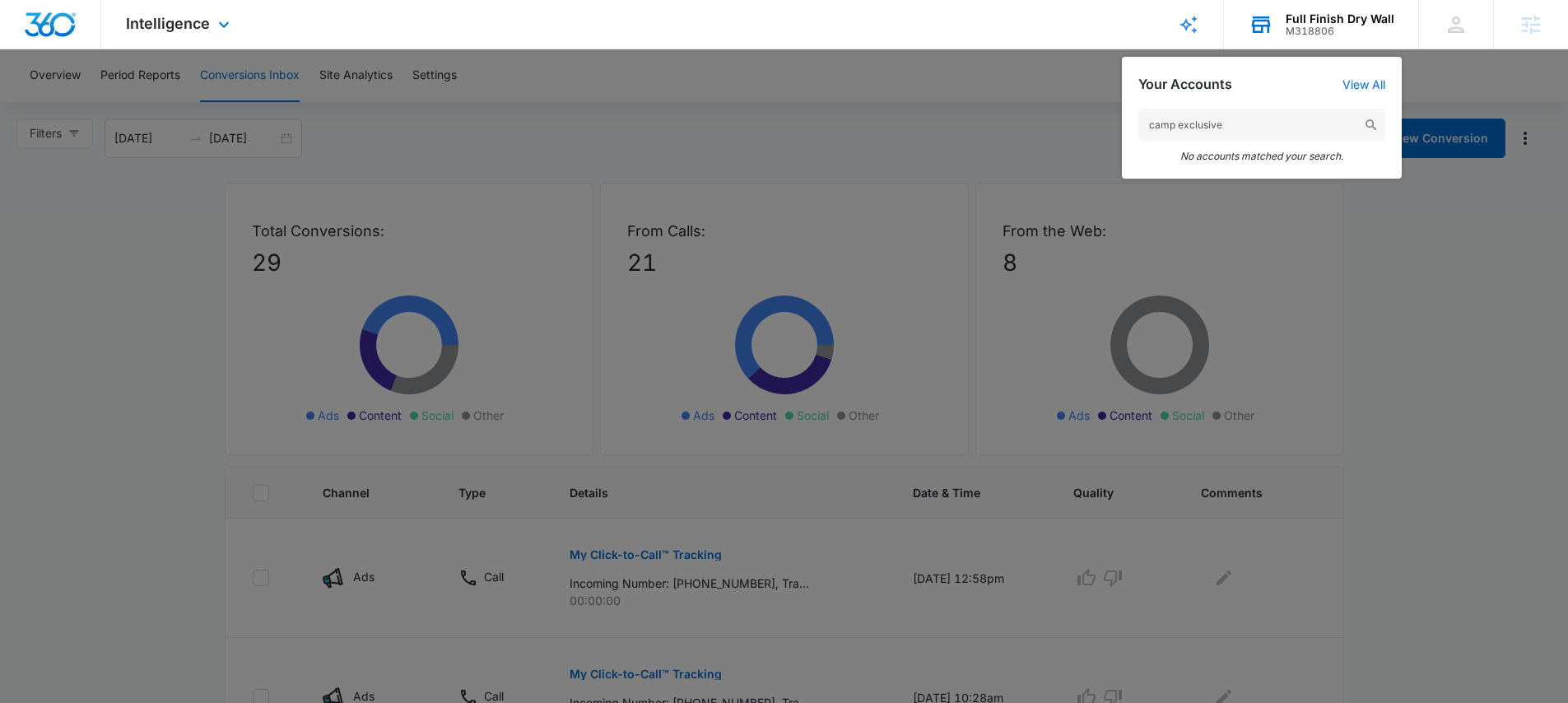
click at [1235, 119] on input "camp exclusive" at bounding box center [1261, 125] width 247 height 33
click at [1232, 127] on input "camp exclusive" at bounding box center [1261, 125] width 247 height 33
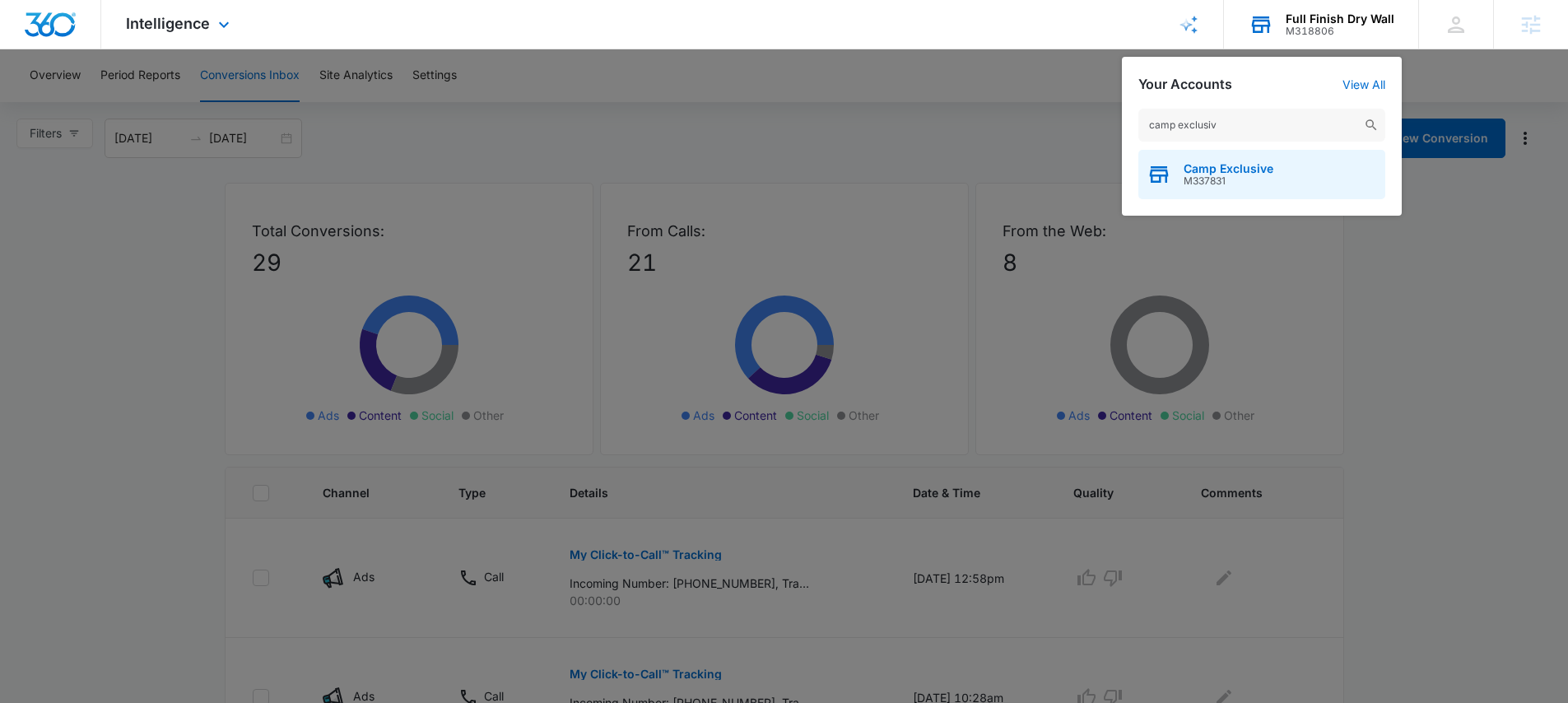
type input "camp exclusiv"
click at [1222, 182] on span "M337831" at bounding box center [1228, 181] width 90 height 12
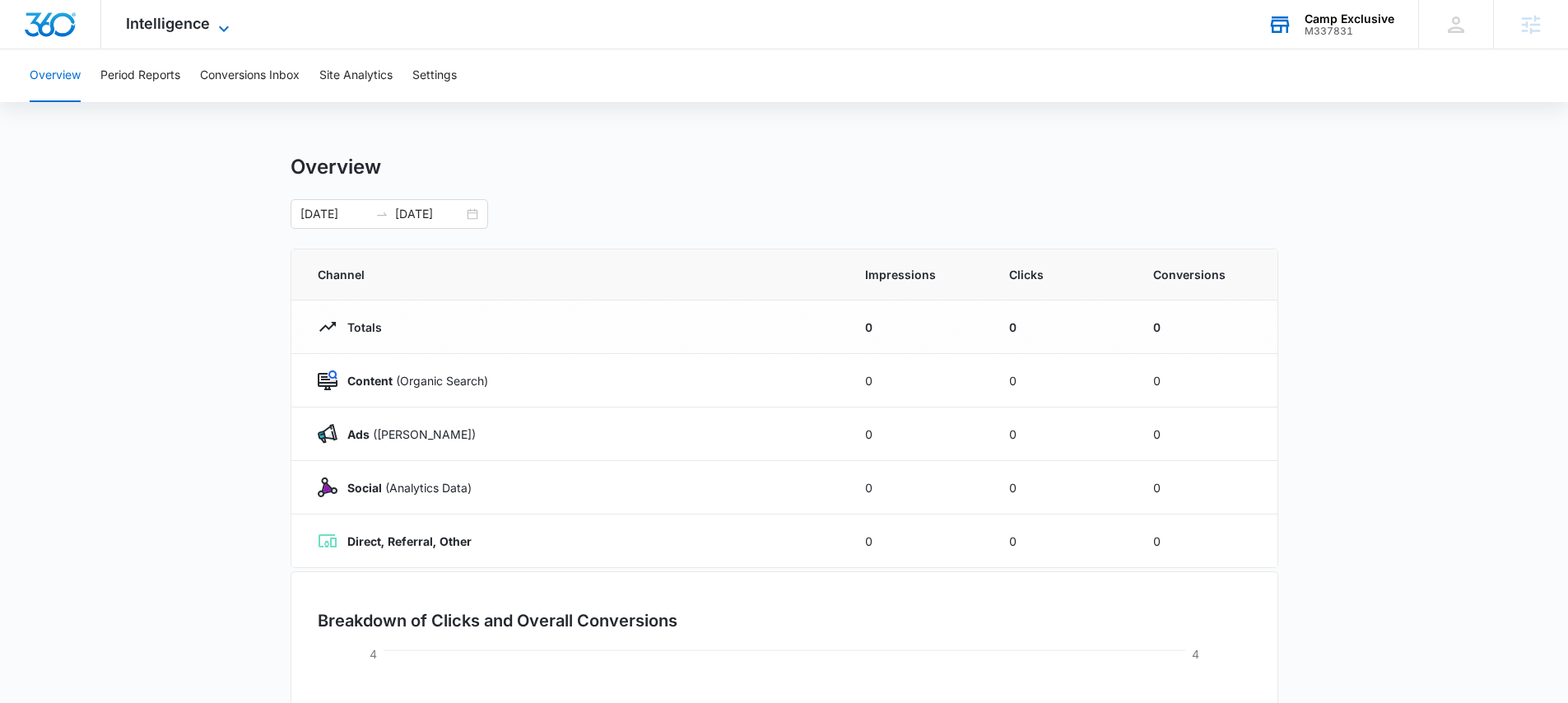
click at [203, 28] on span "Intelligence" at bounding box center [168, 23] width 84 height 17
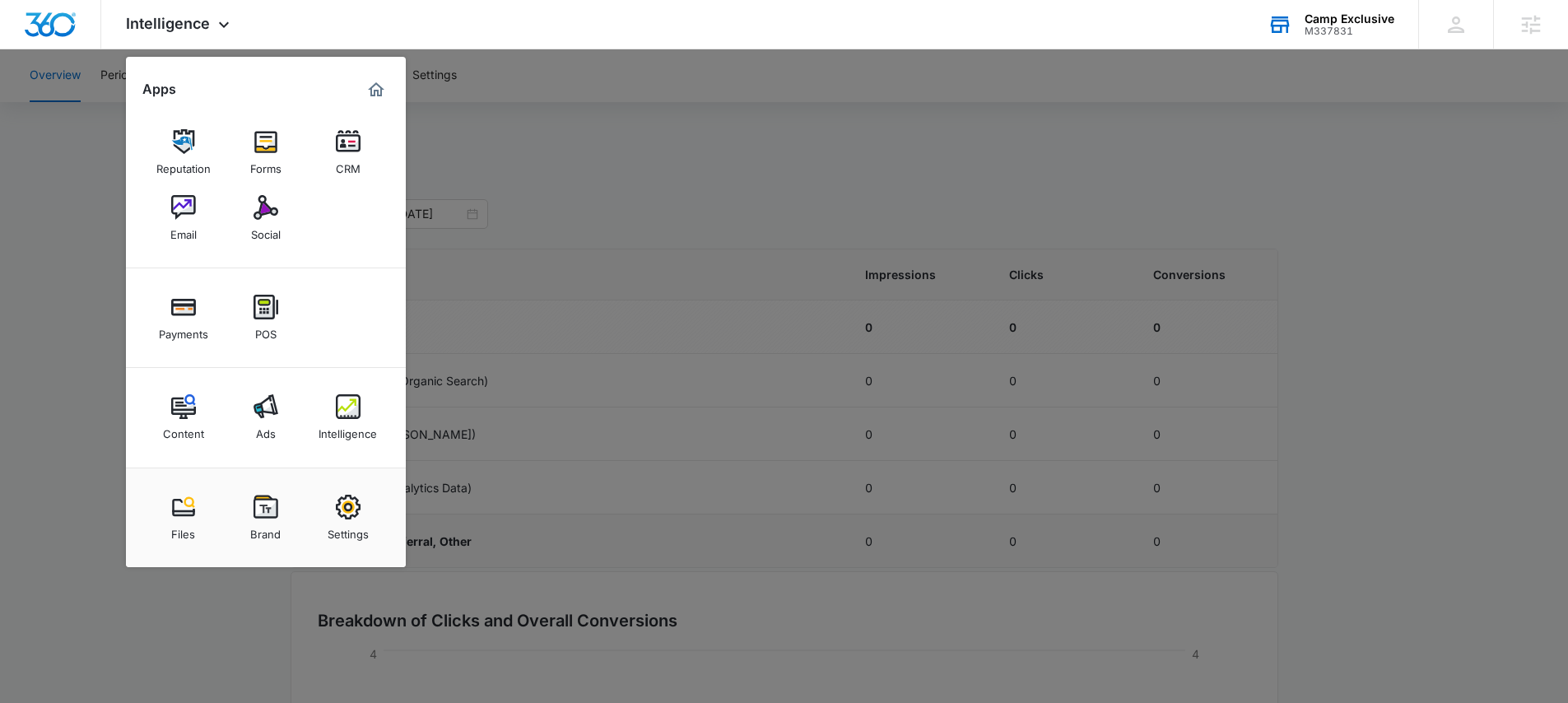
click at [348, 535] on div "Settings" at bounding box center [348, 530] width 42 height 22
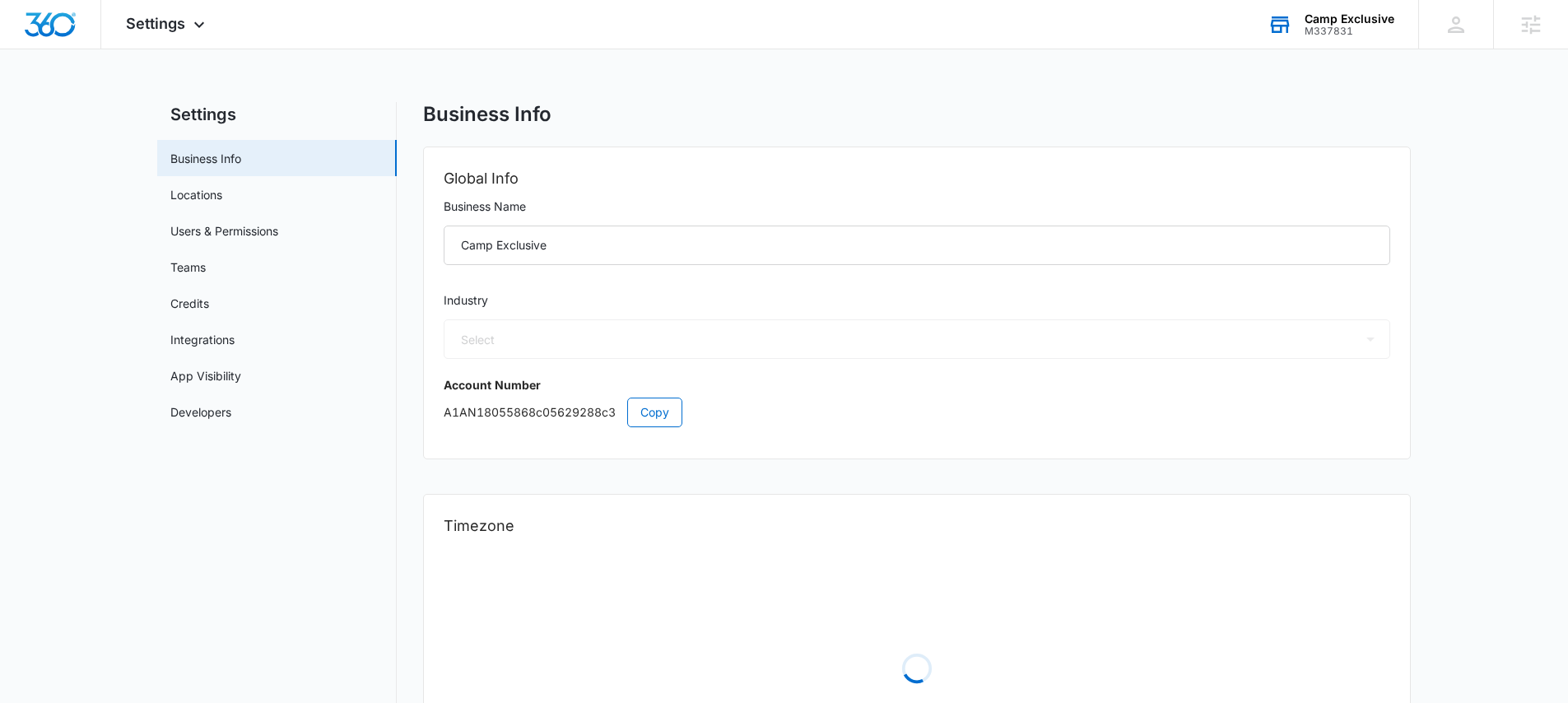
select select "35"
select select "US"
select select "America/Chicago"
click at [270, 225] on link "Users & Permissions" at bounding box center [224, 230] width 108 height 17
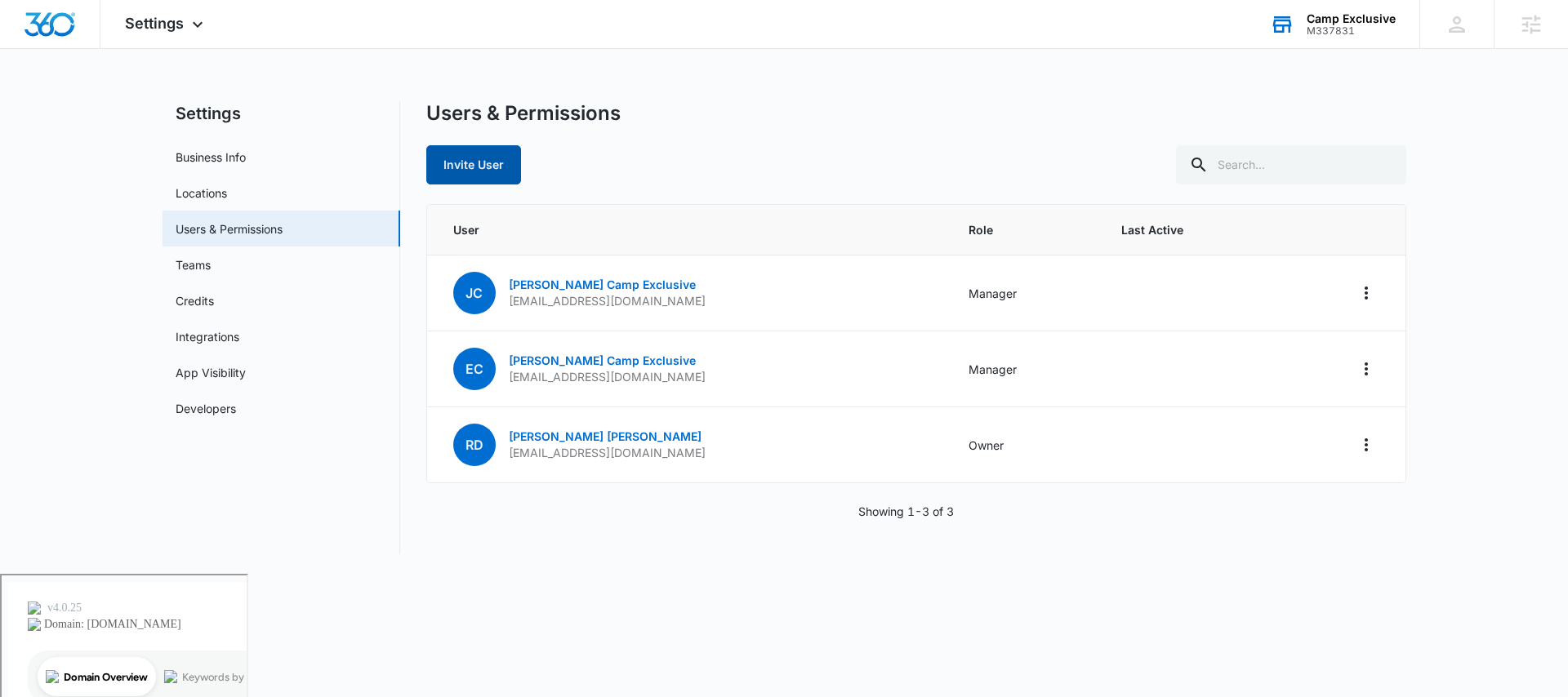
click at [483, 162] on button "Invite User" at bounding box center [473, 165] width 94 height 39
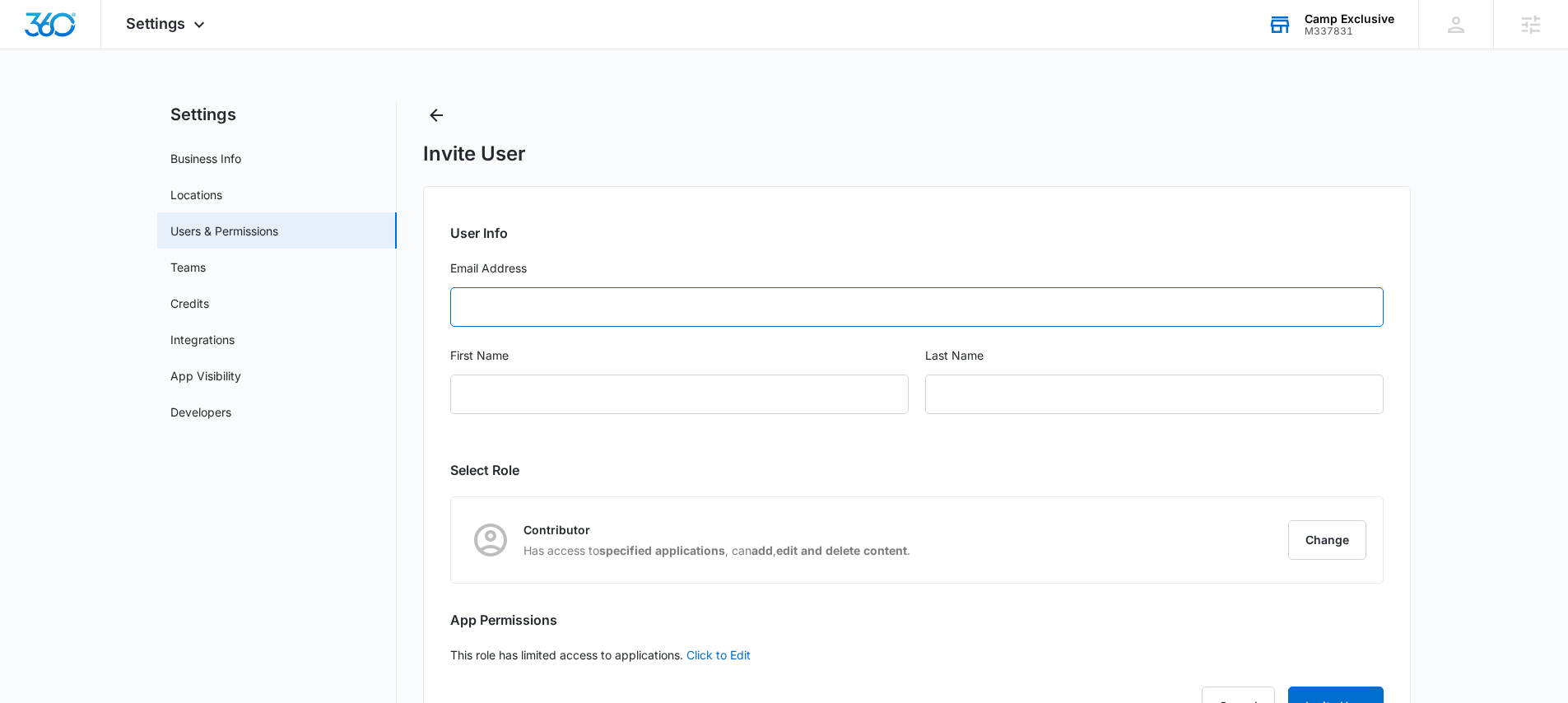
click at [532, 311] on input "Email Address" at bounding box center [917, 307] width 934 height 40
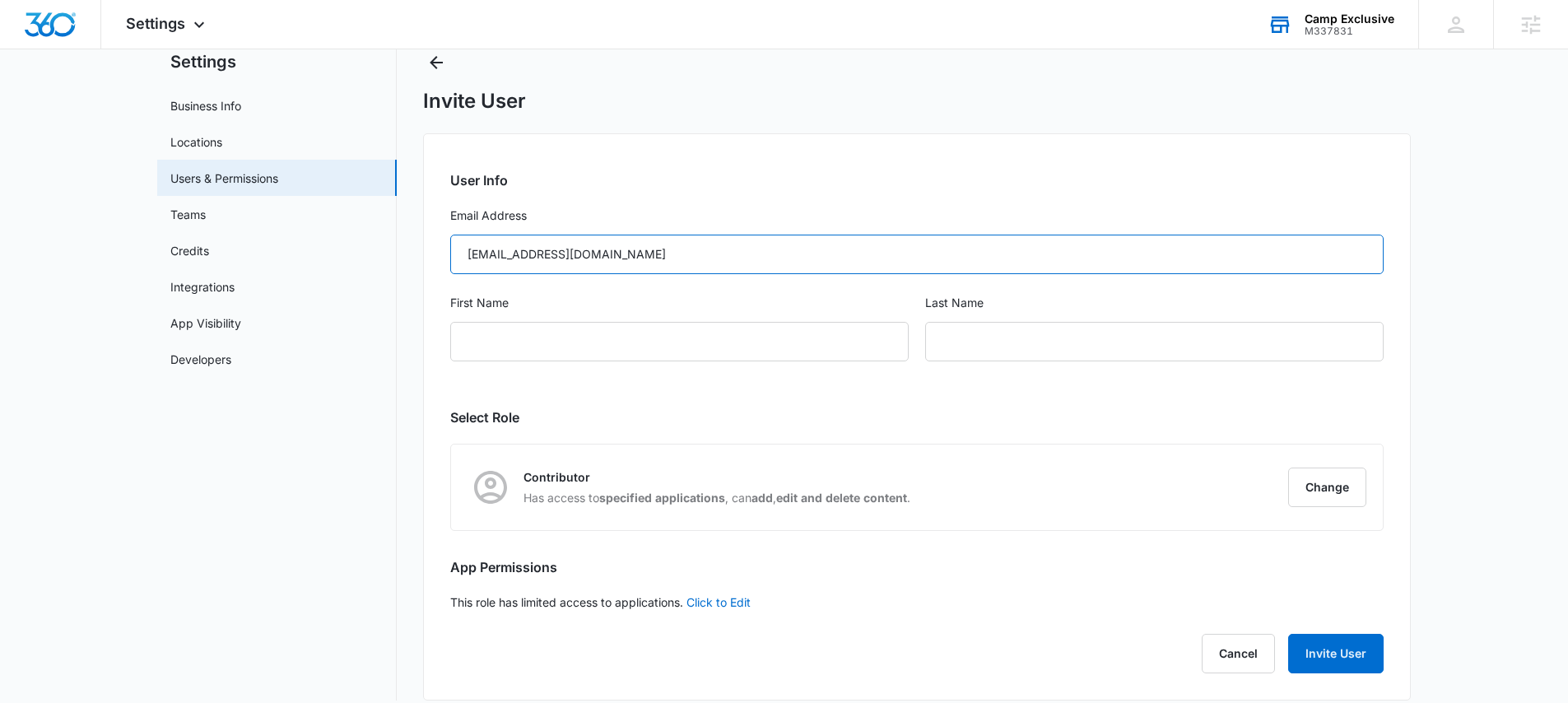
scroll to position [70, 0]
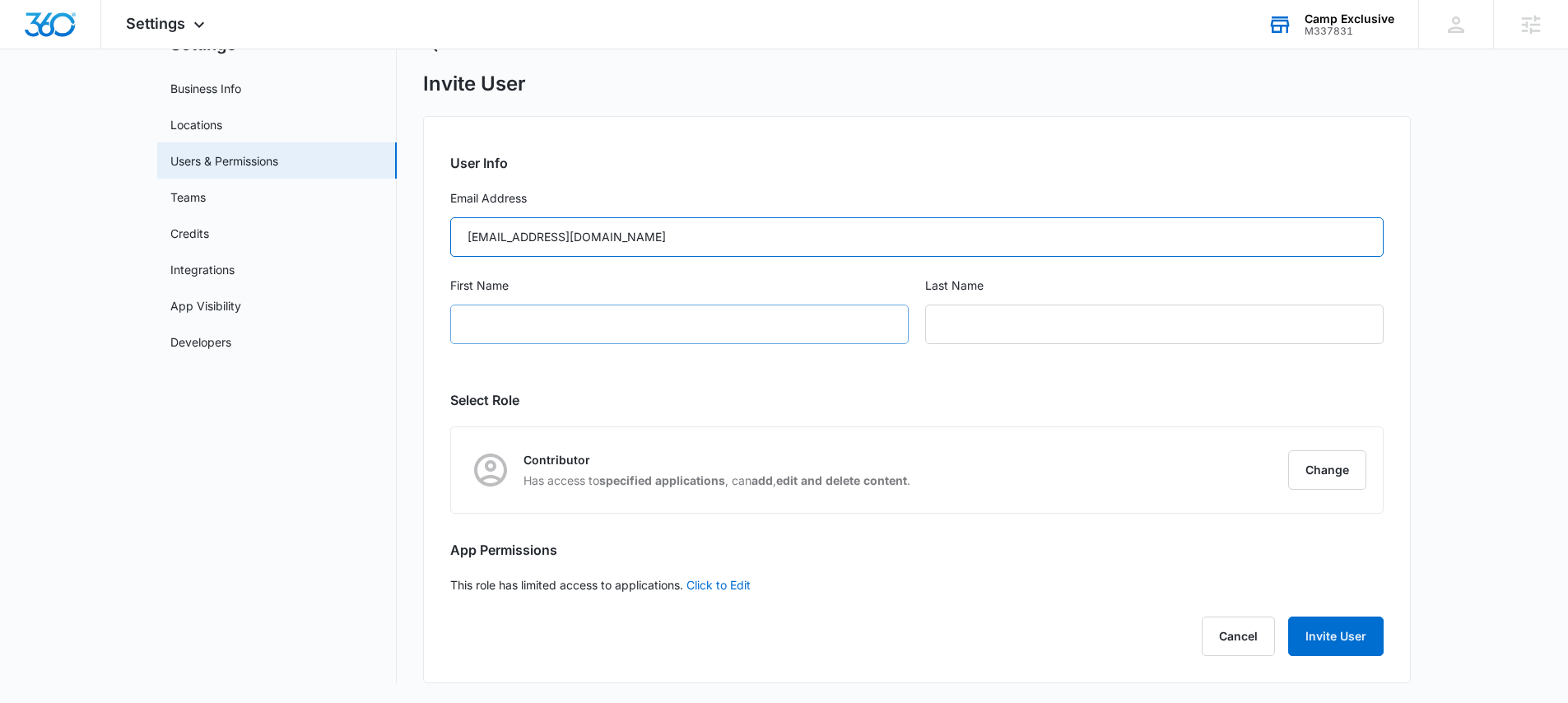
type input "rdoty@campexclusive.com"
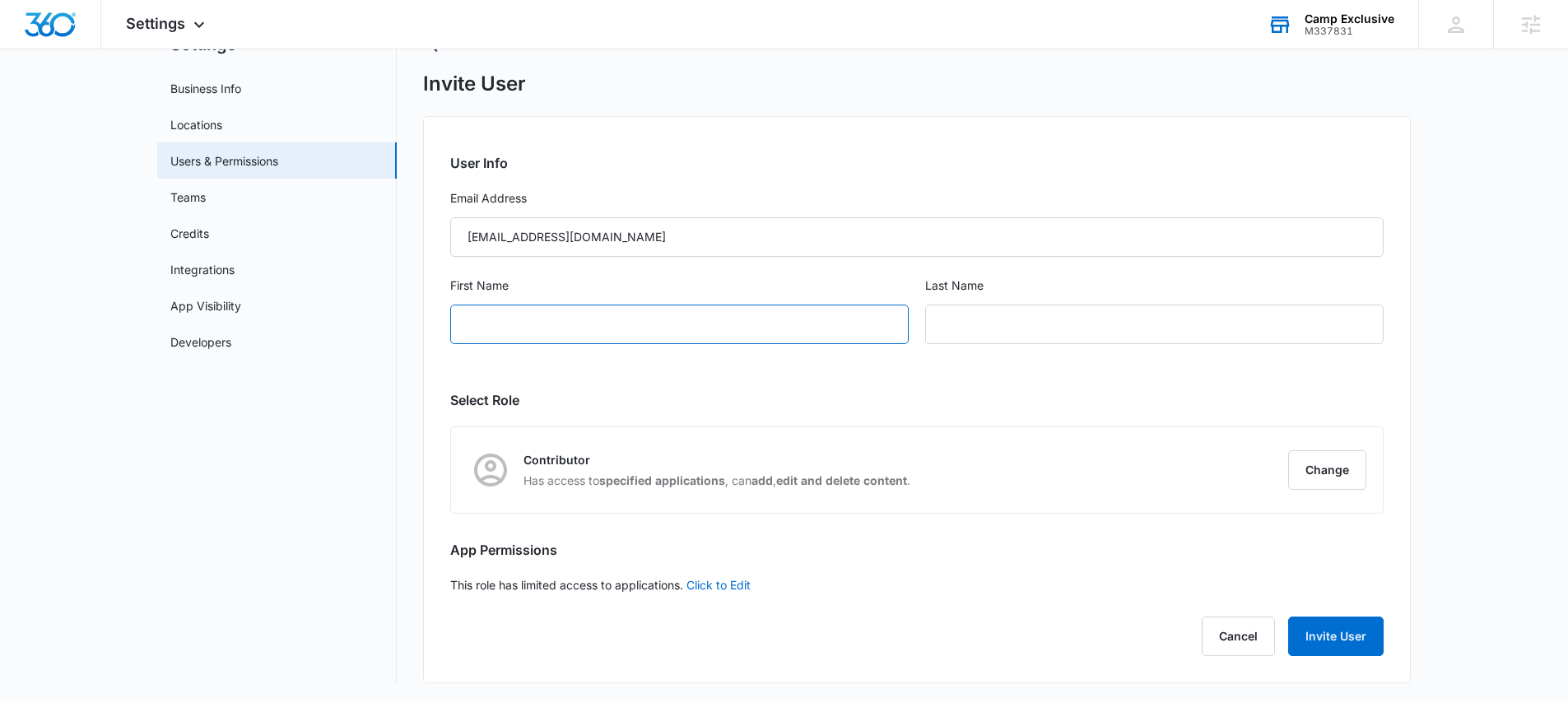
click at [618, 330] on input "First Name" at bounding box center [679, 324] width 458 height 40
type input "Ryan"
click at [952, 329] on input "text" at bounding box center [1154, 324] width 458 height 40
type input "Doty"
click at [1346, 459] on button "Change" at bounding box center [1326, 470] width 78 height 40
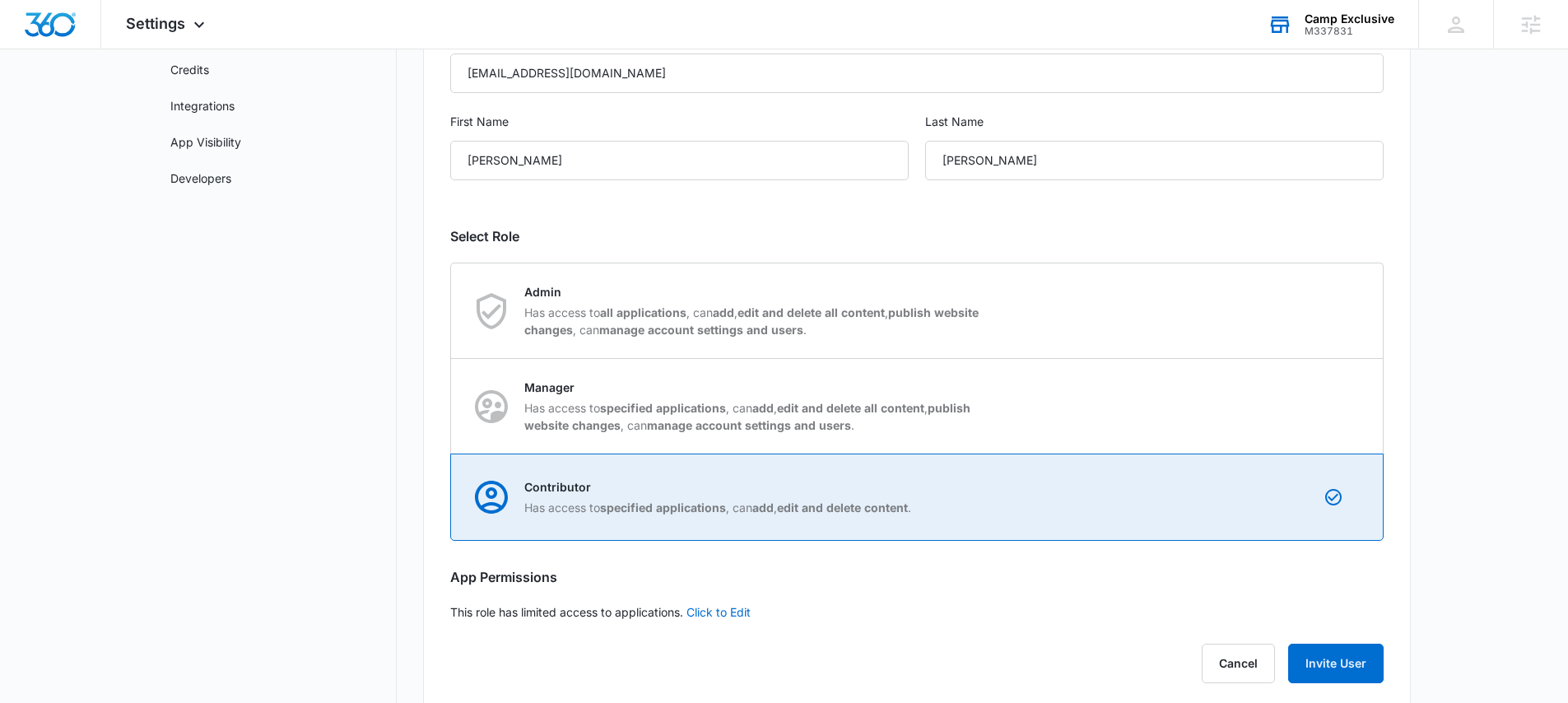
scroll to position [261, 0]
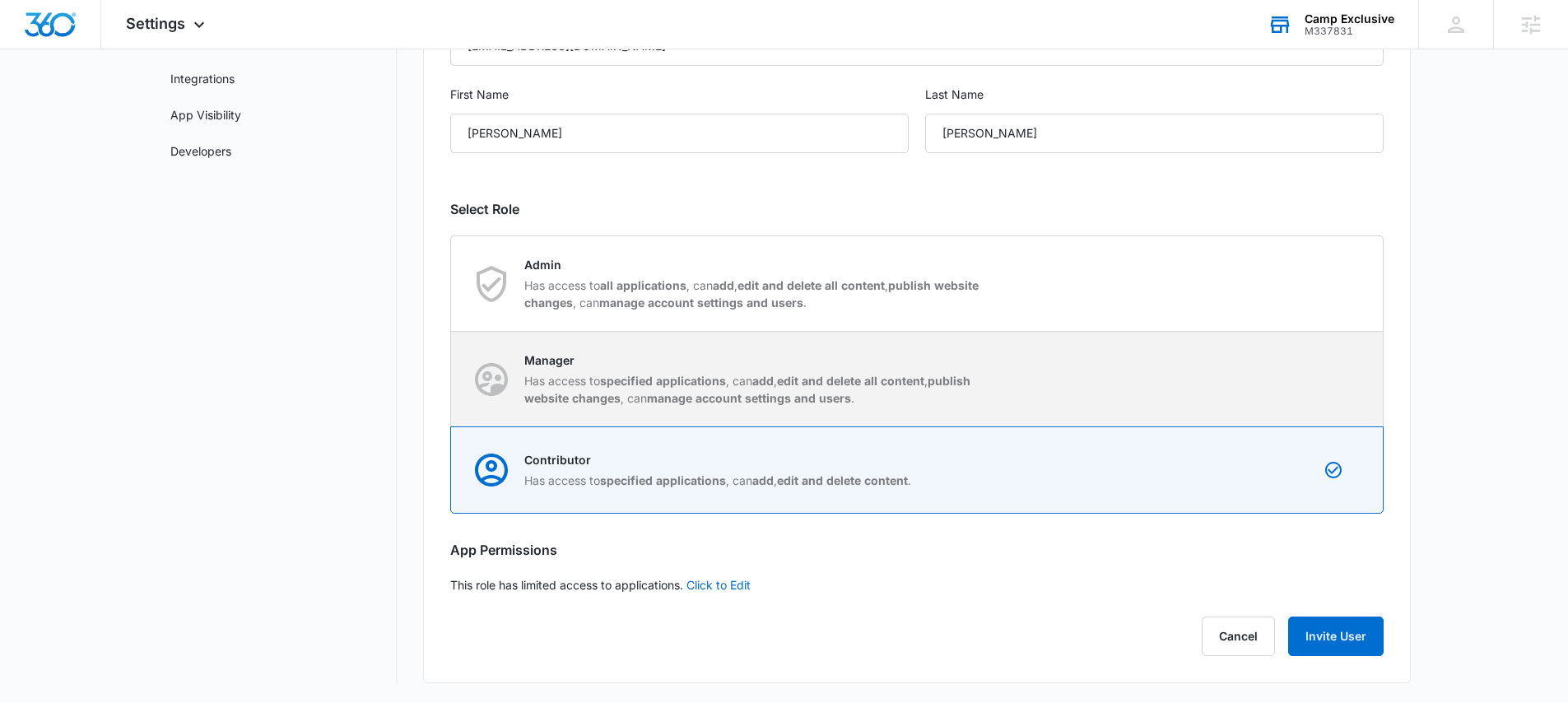
click at [733, 350] on div "Manager Has access to specified applications , can add , edit and delete all co…" at bounding box center [917, 379] width 931 height 94
click at [452, 379] on input "Manager Has access to specified applications , can add , edit and delete all co…" at bounding box center [451, 379] width 1 height 1
radio input "true"
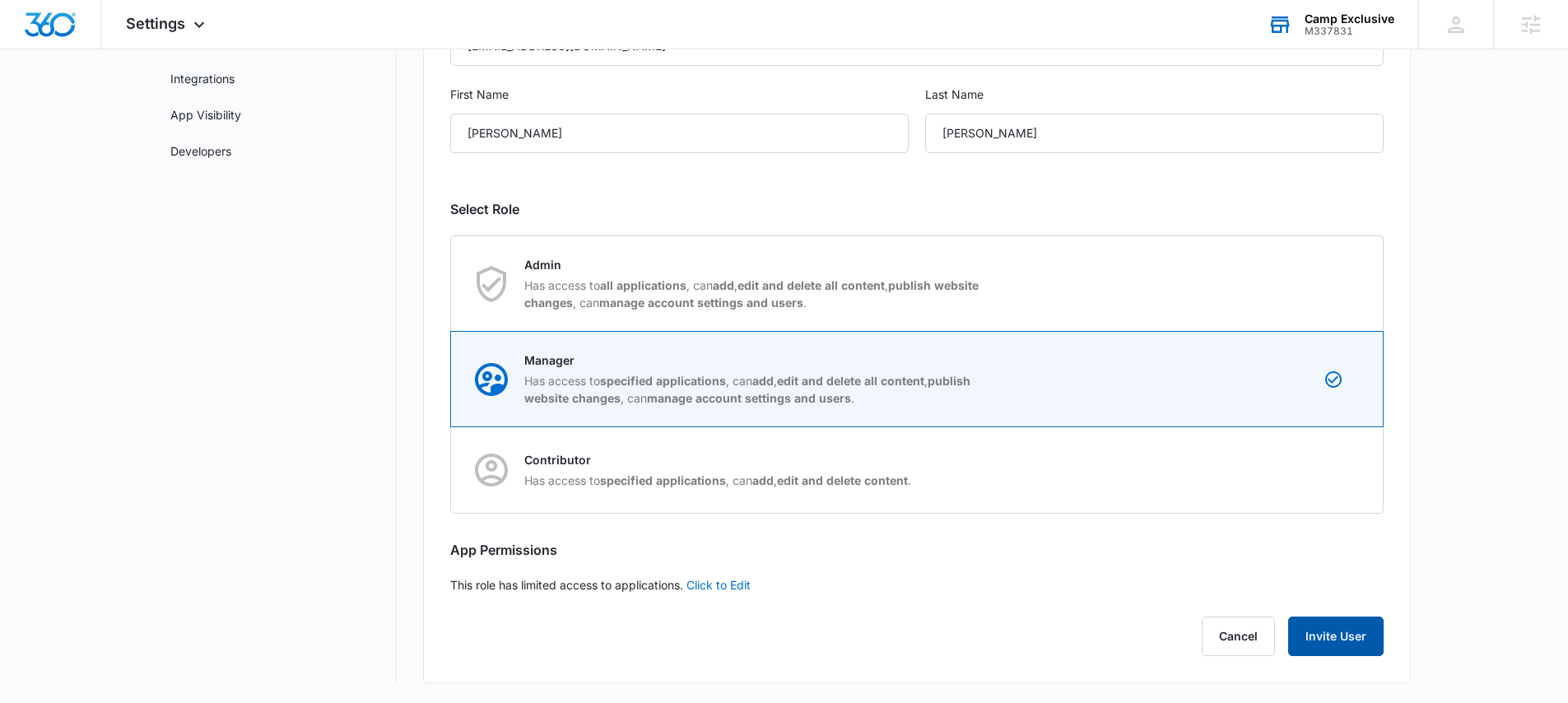
click at [1363, 638] on button "Invite User" at bounding box center [1335, 637] width 95 height 40
